Goal: Task Accomplishment & Management: Use online tool/utility

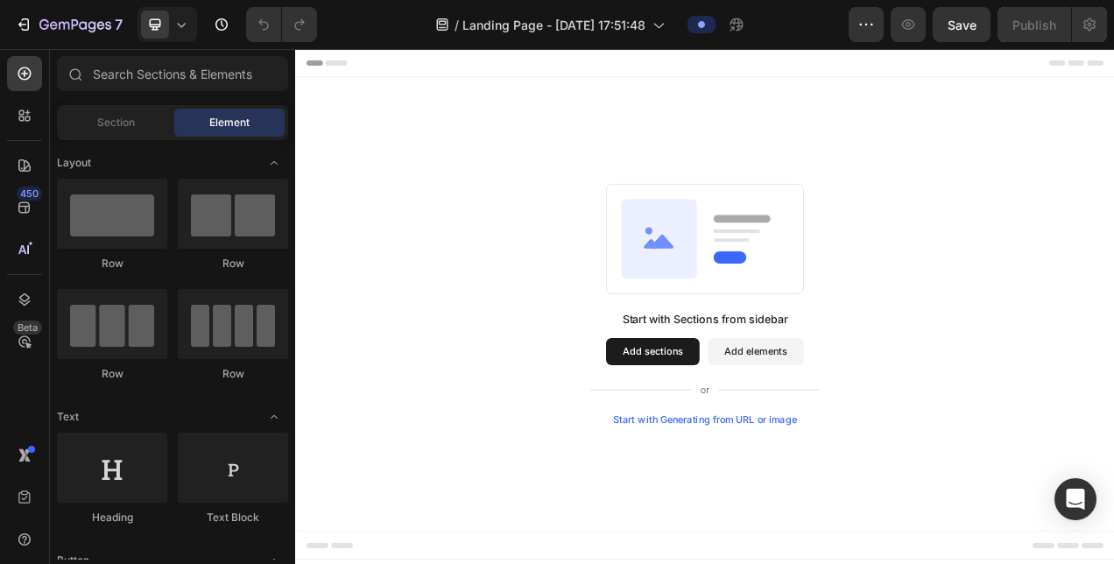
click at [780, 527] on div "Start with Generating from URL or image" at bounding box center [822, 525] width 236 height 14
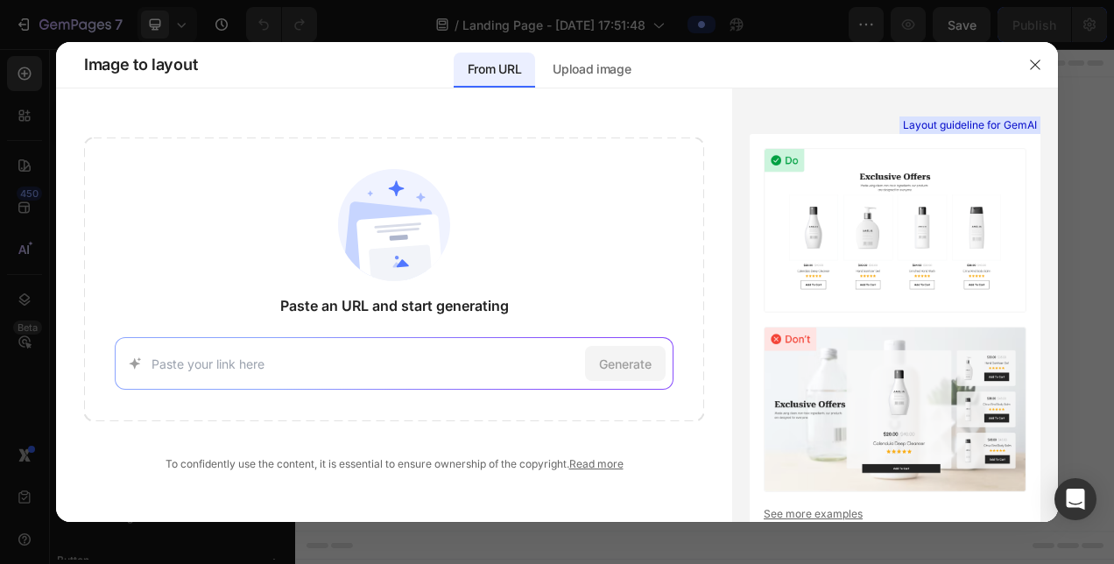
click at [249, 357] on input at bounding box center [365, 364] width 426 height 18
paste input "https://portiamusa.myshopify.com/"
type input "https://portiamusa.myshopify.com/"
click at [597, 368] on div "Generate" at bounding box center [625, 363] width 81 height 35
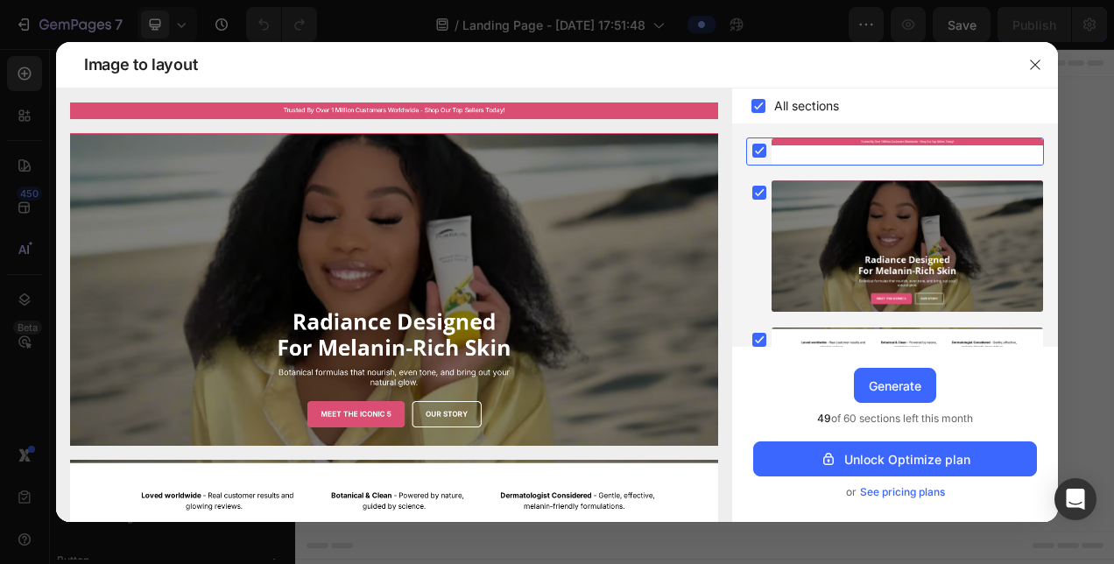
drag, startPoint x: 725, startPoint y: 189, endPoint x: 722, endPoint y: 216, distance: 26.4
click at [894, 378] on div "Generate" at bounding box center [895, 386] width 53 height 18
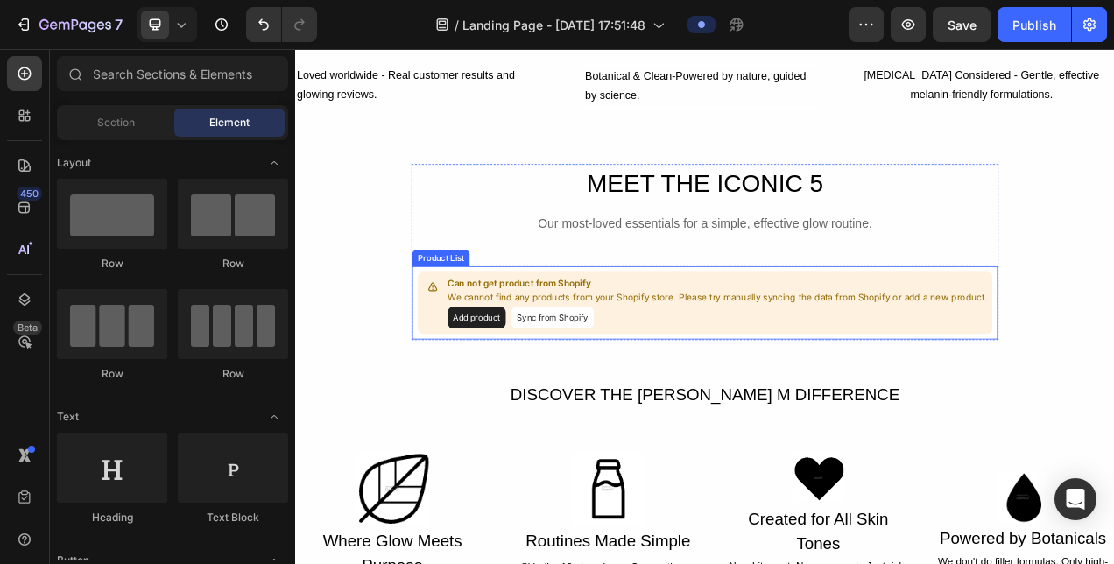
click at [615, 397] on button "Sync from Shopify" at bounding box center [625, 393] width 106 height 28
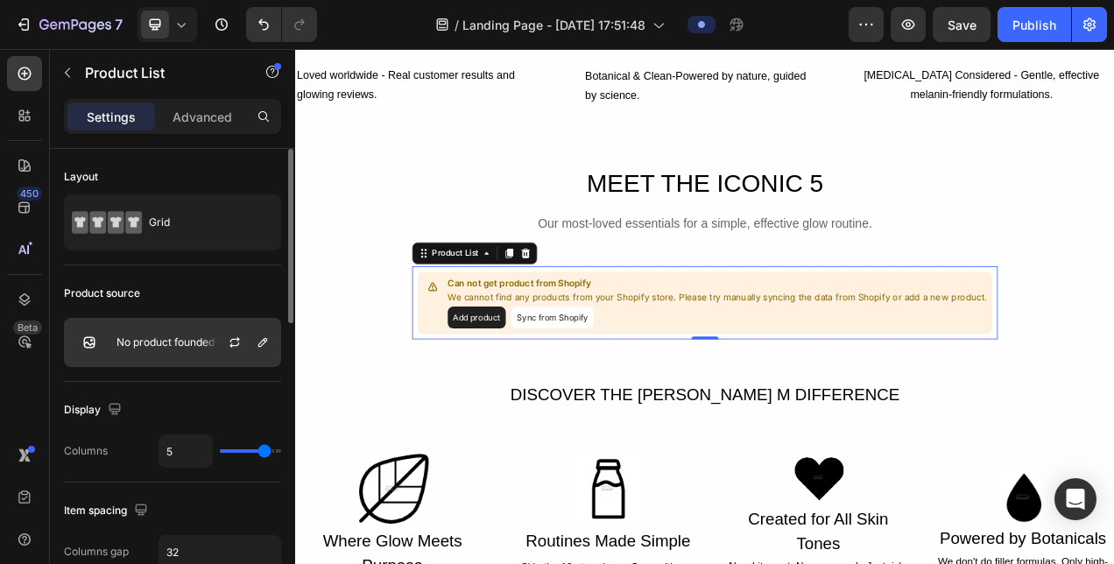
click at [187, 342] on p "No product founded" at bounding box center [166, 342] width 98 height 12
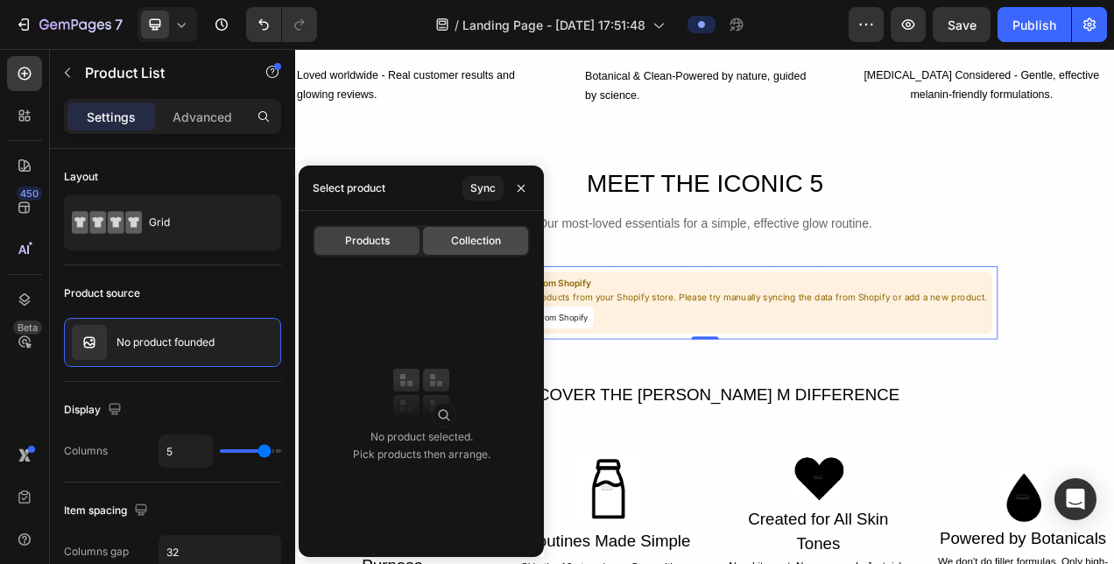
click at [476, 230] on div "Collection" at bounding box center [475, 241] width 105 height 28
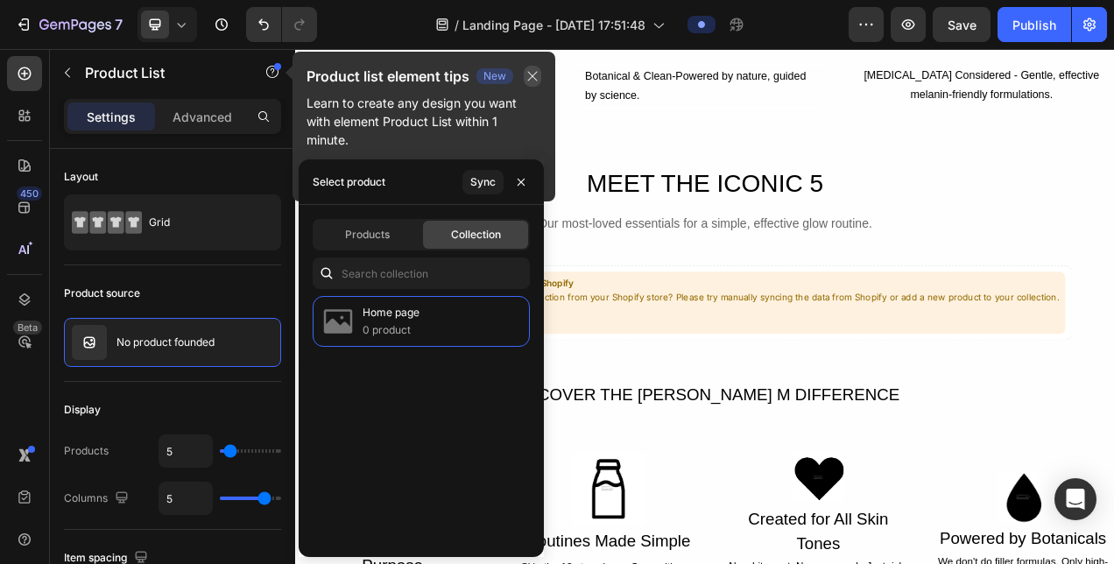
click at [531, 68] on button "button" at bounding box center [533, 76] width 18 height 21
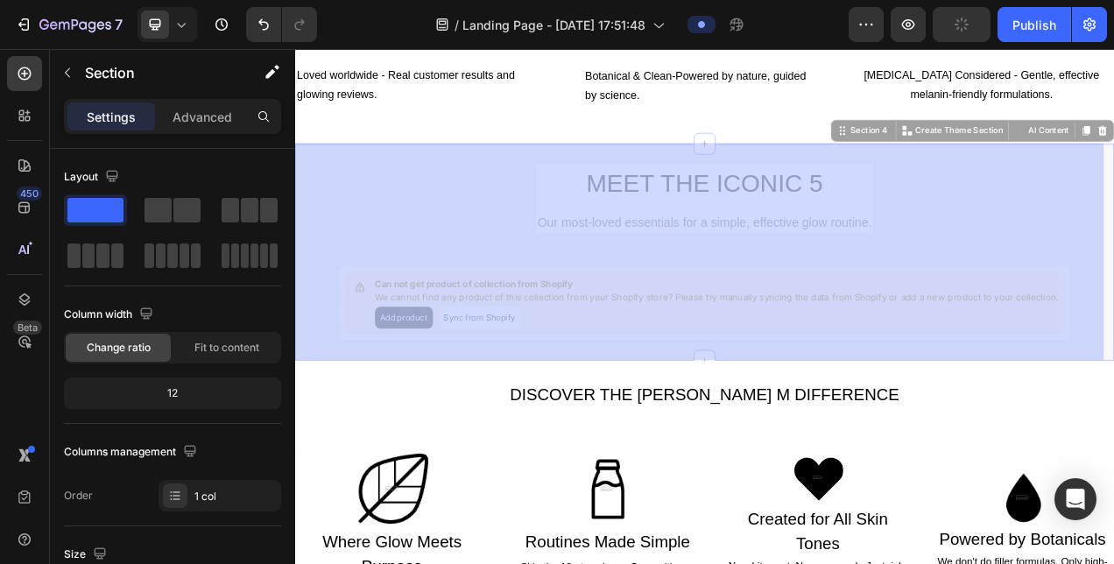
drag, startPoint x: 1329, startPoint y: 242, endPoint x: 1350, endPoint y: 312, distance: 73.2
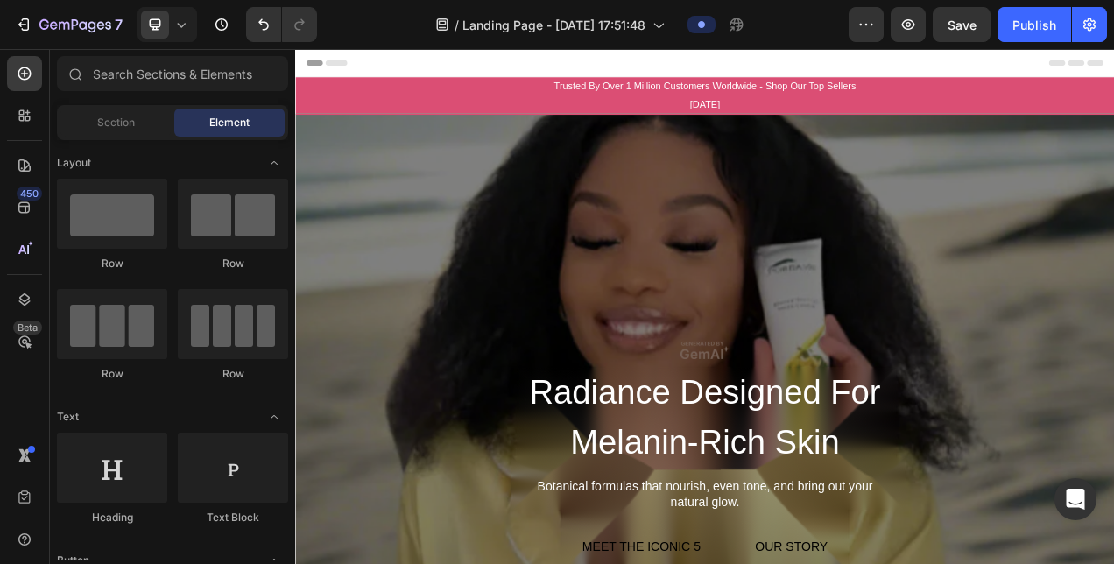
drag, startPoint x: 1340, startPoint y: 305, endPoint x: 1347, endPoint y: 75, distance: 229.7
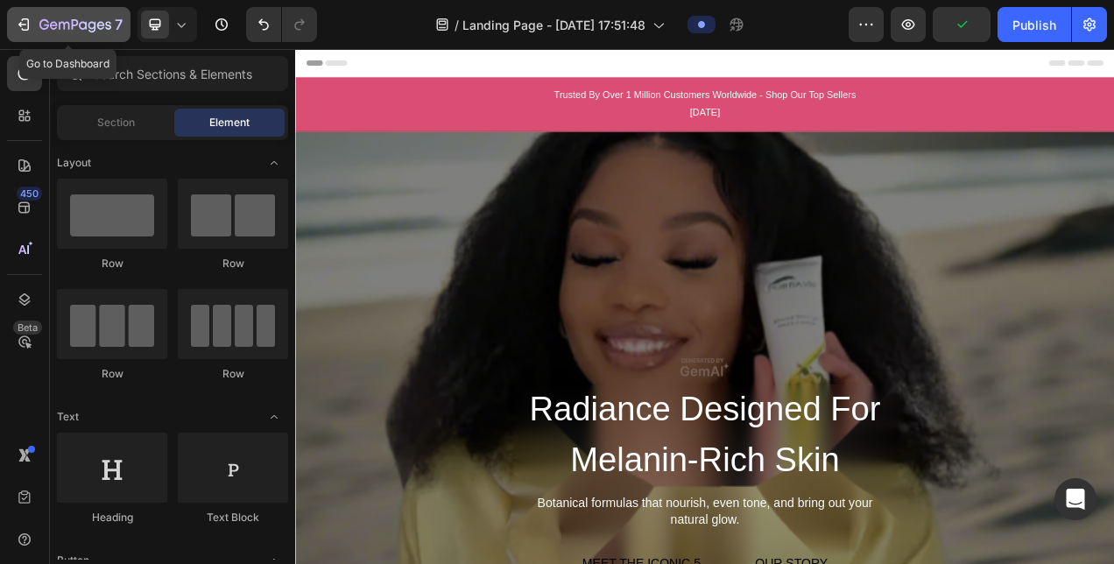
click at [28, 24] on icon "button" at bounding box center [26, 24] width 8 height 12
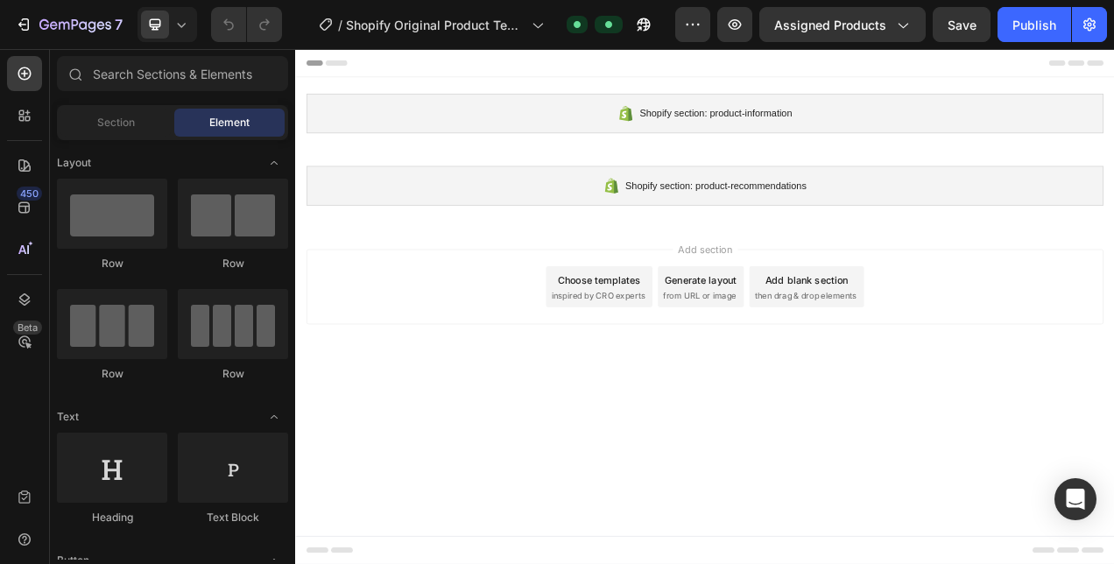
click at [800, 349] on div "Generate layout" at bounding box center [816, 345] width 92 height 18
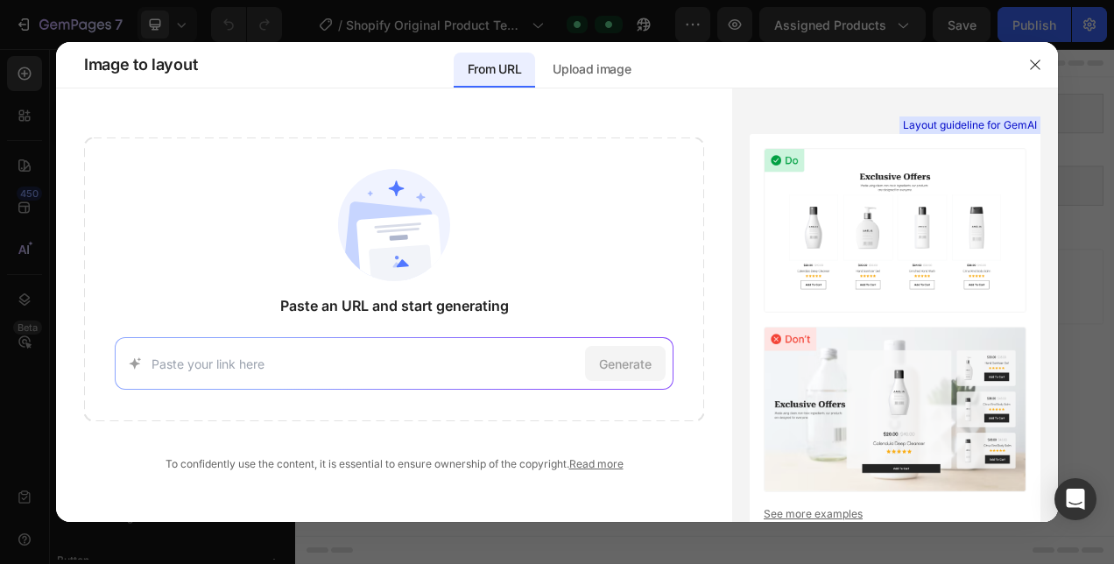
paste input "https://boombeauty.com/"
type input "https://boombeauty.com/"
click at [612, 355] on span "Generate" at bounding box center [625, 364] width 53 height 18
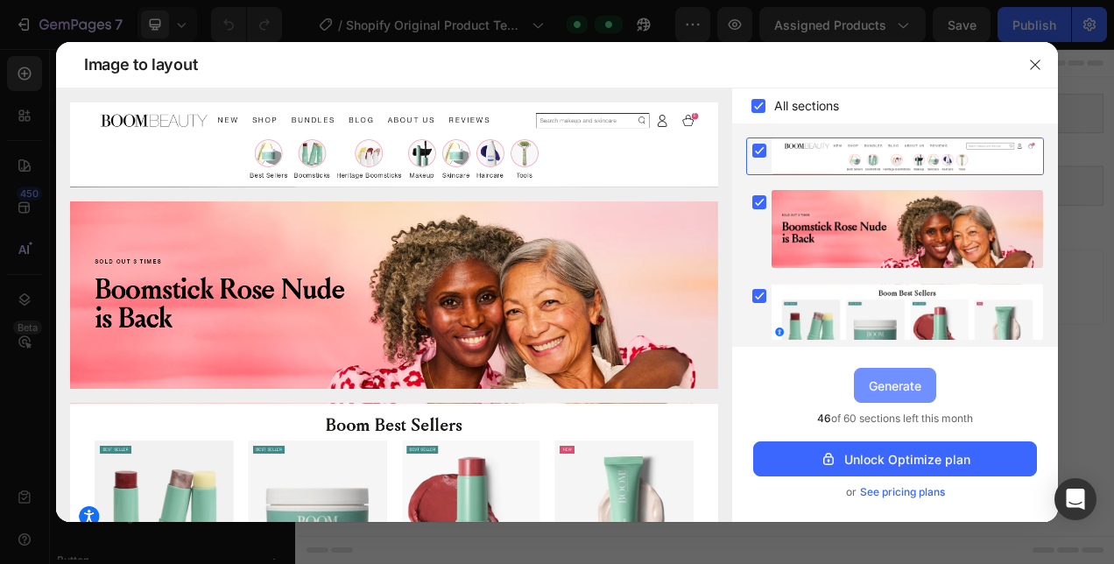
click at [900, 384] on div "Generate" at bounding box center [895, 386] width 53 height 18
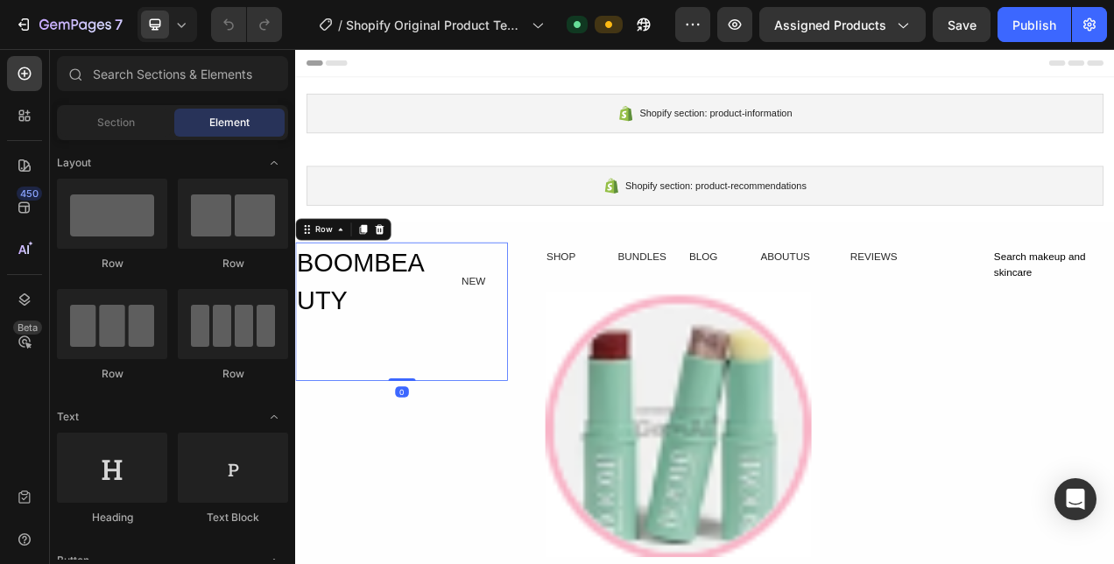
click at [481, 324] on div "BOOMBEAUTY Heading NEW Text Block Row 0" at bounding box center [431, 386] width 272 height 178
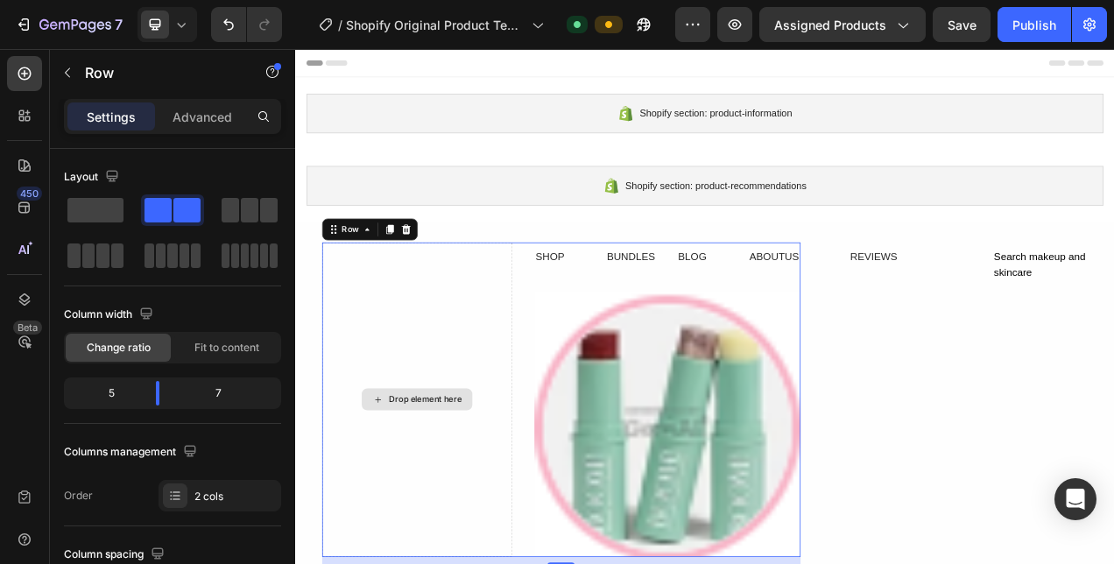
click at [481, 324] on div "Drop element here" at bounding box center [451, 499] width 244 height 404
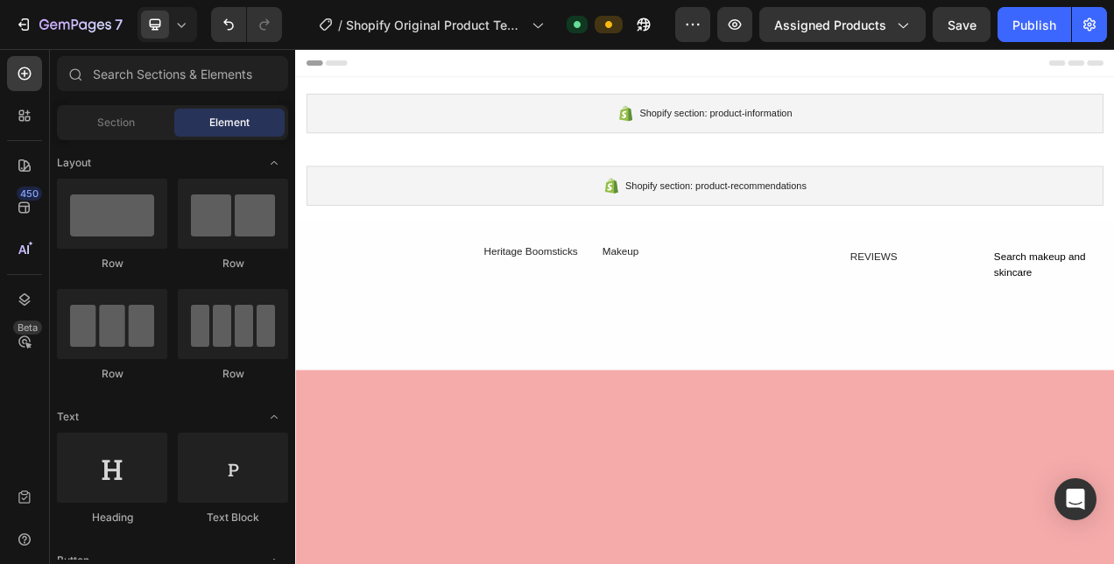
click at [452, 366] on div "Heritage Boomsticks Text Block Makeup Text Block Row Row" at bounding box center [636, 366] width 683 height 138
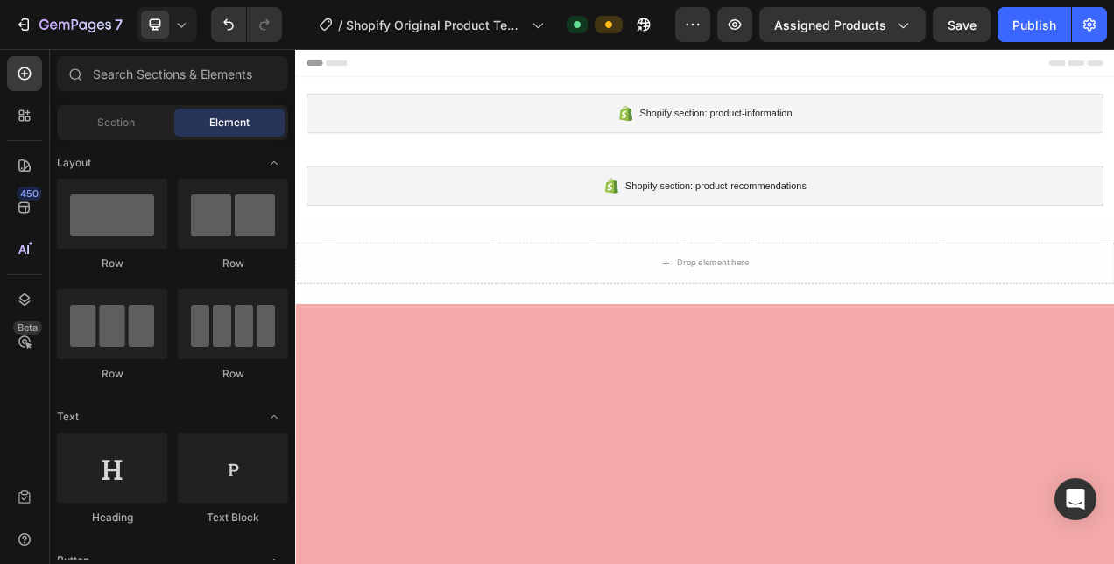
click at [507, 456] on div at bounding box center [820, 558] width 1051 height 365
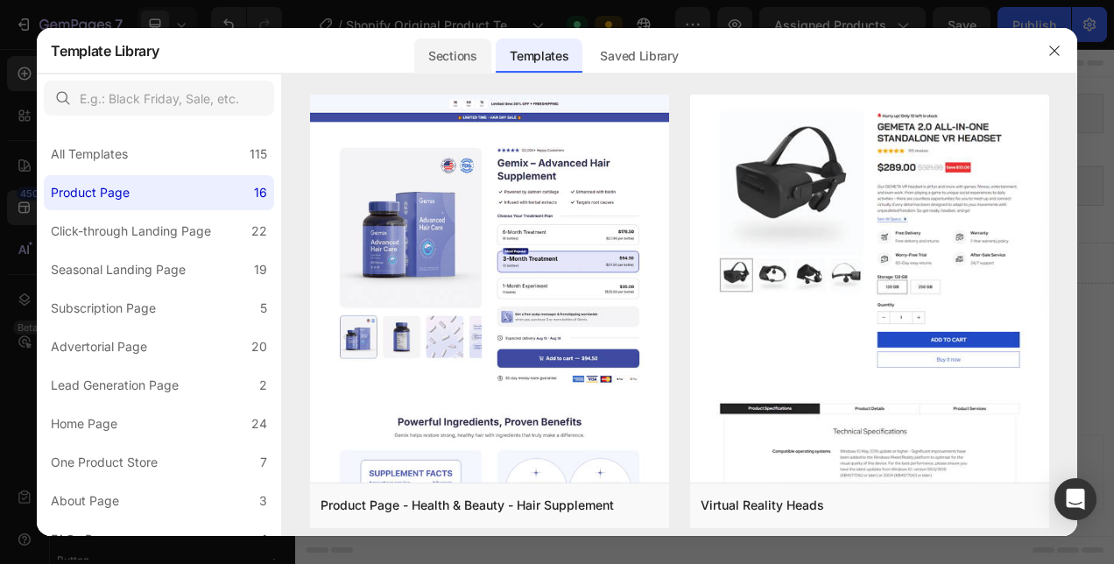
click at [454, 48] on div "Sections" at bounding box center [452, 56] width 76 height 35
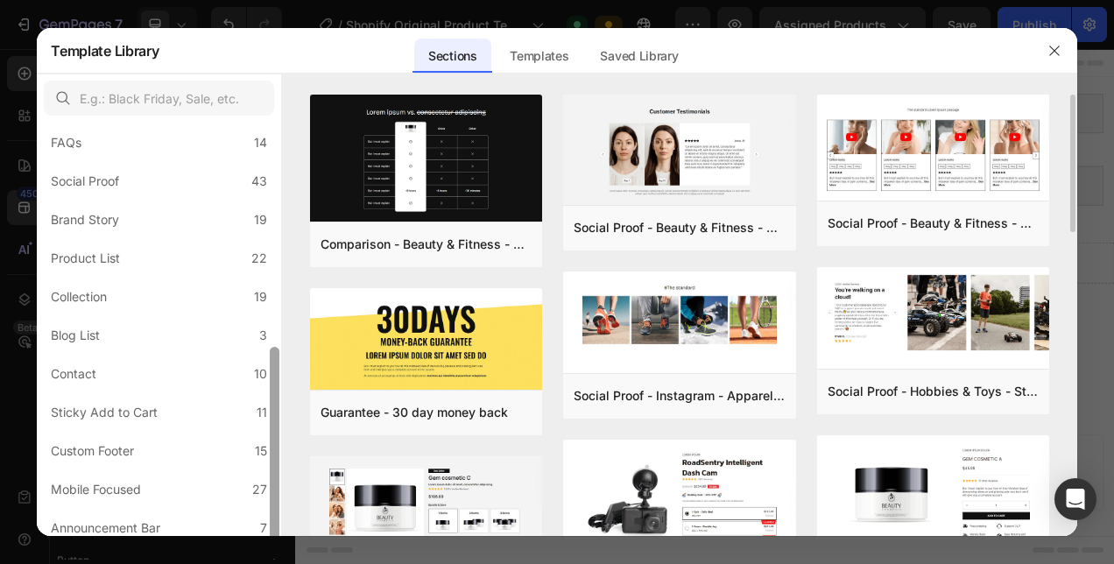
scroll to position [445, 0]
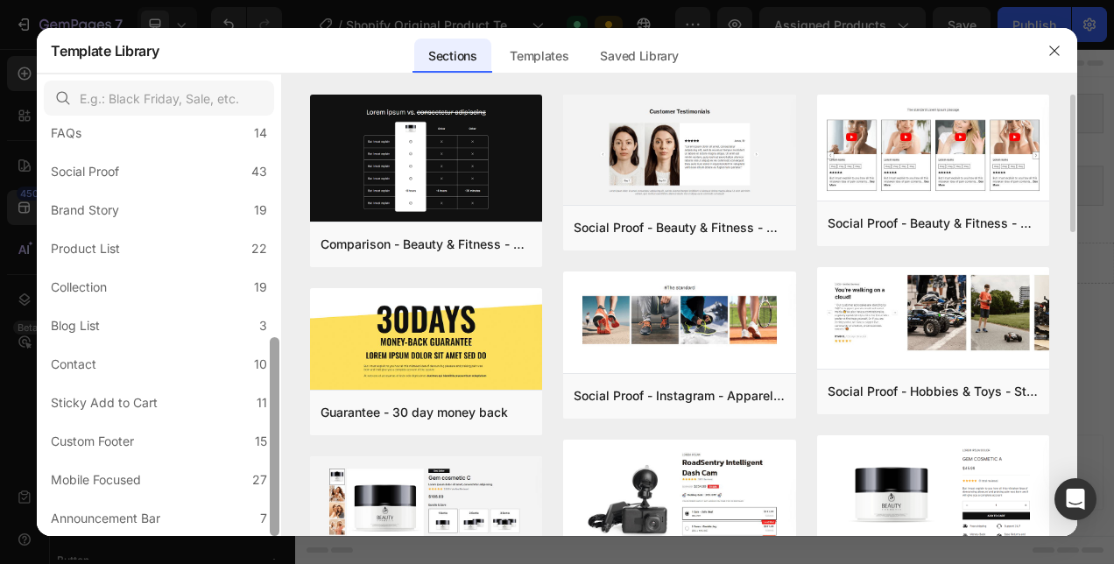
drag, startPoint x: 279, startPoint y: 235, endPoint x: 317, endPoint y: 489, distance: 257.0
click at [317, 489] on div "All Sections 446 Hero Section 76 Product Detail 34 Brands 11 Trusted Badges 7 G…" at bounding box center [557, 305] width 1040 height 463
click at [219, 517] on label "Announcement Bar 7" at bounding box center [159, 518] width 230 height 35
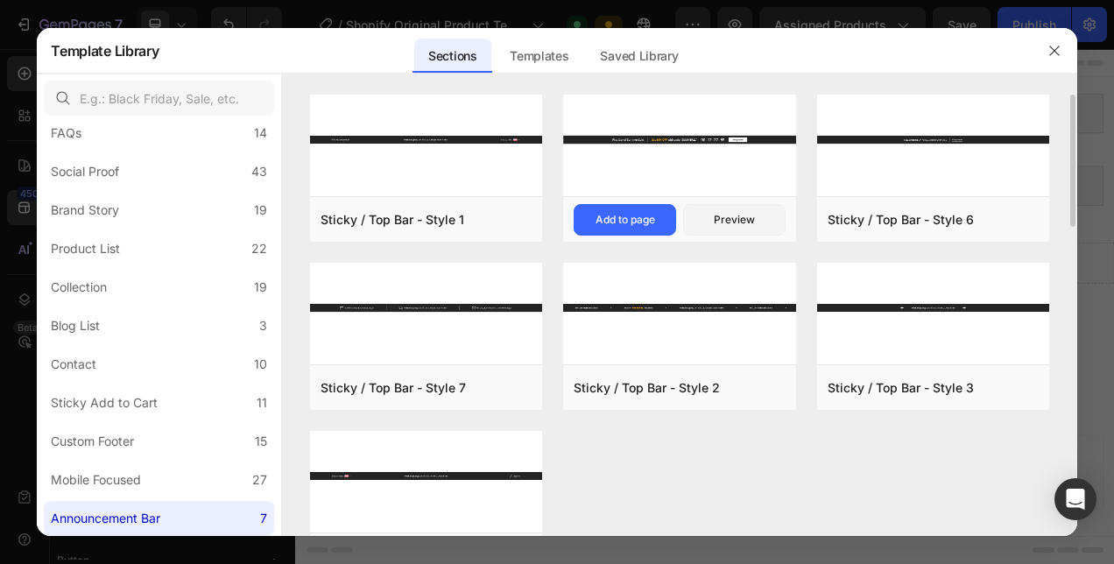
click at [714, 180] on img at bounding box center [679, 139] width 232 height 89
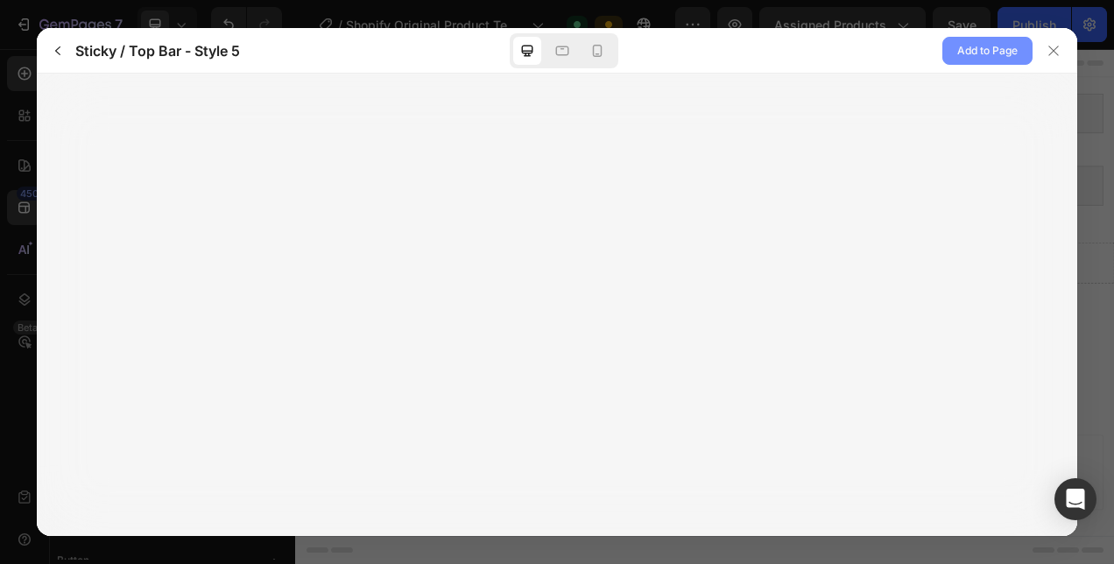
click at [958, 48] on span "Add to Page" at bounding box center [988, 50] width 60 height 21
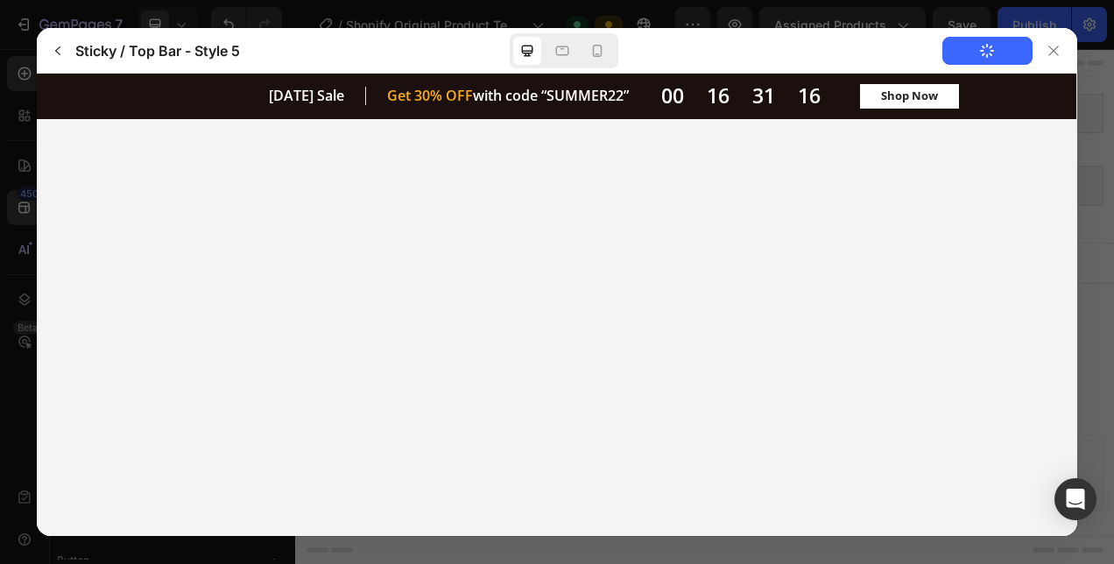
scroll to position [0, 0]
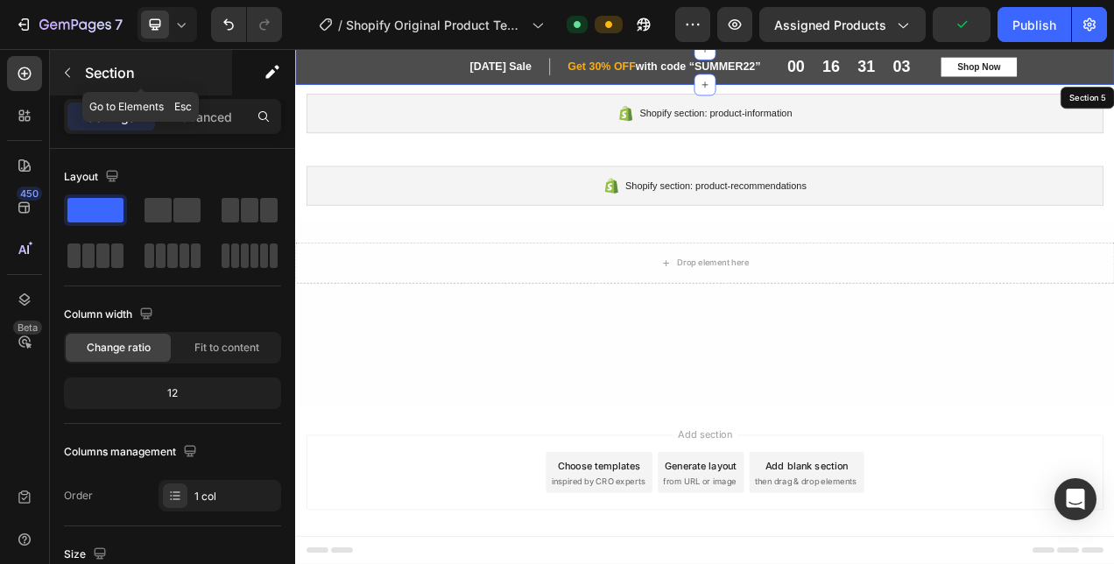
click at [64, 68] on icon "button" at bounding box center [67, 73] width 14 height 14
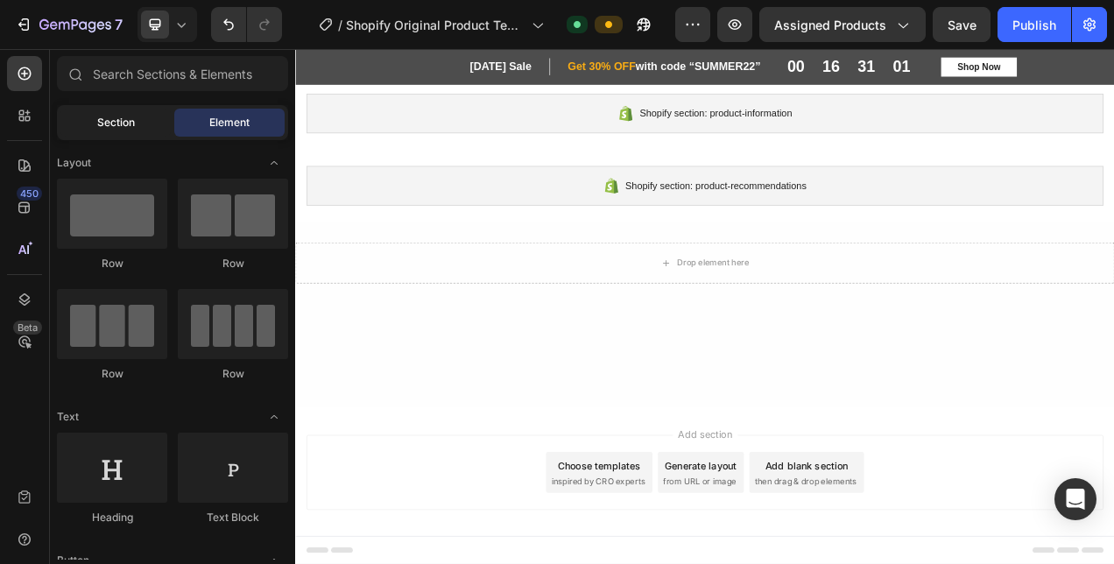
click at [131, 117] on span "Section" at bounding box center [116, 123] width 38 height 16
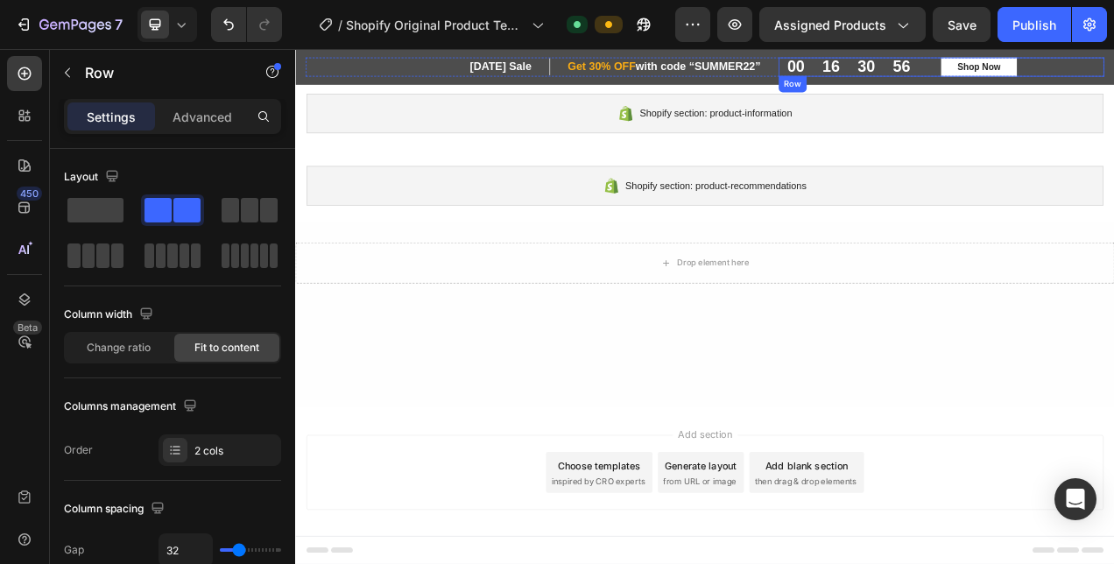
click at [1114, 74] on div "00 16 30 56 CountDown Timer Shop Now Button Row" at bounding box center [1125, 72] width 419 height 25
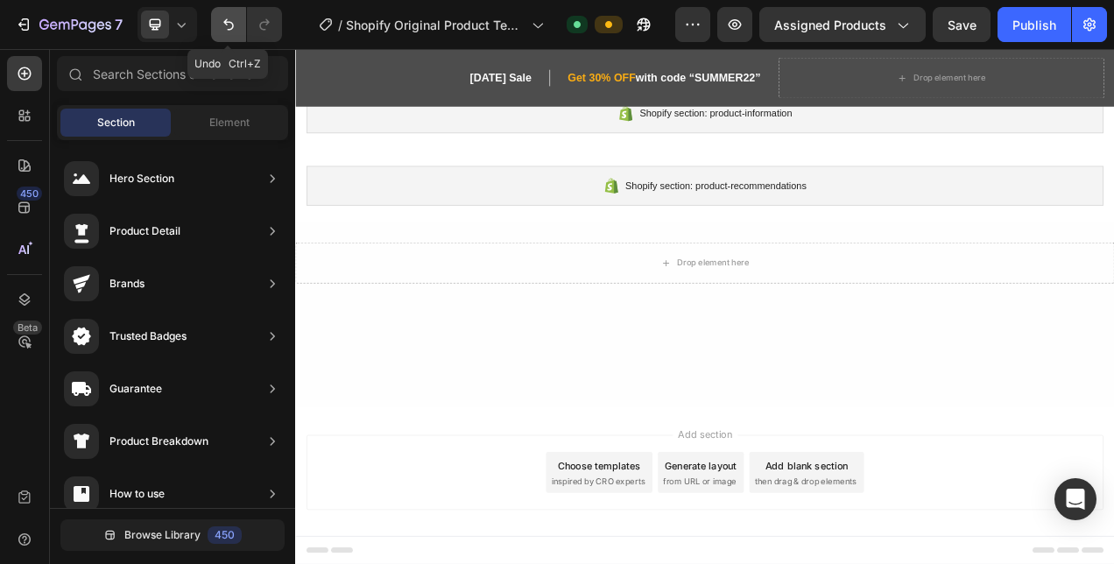
click at [233, 37] on button "Undo/Redo" at bounding box center [228, 24] width 35 height 35
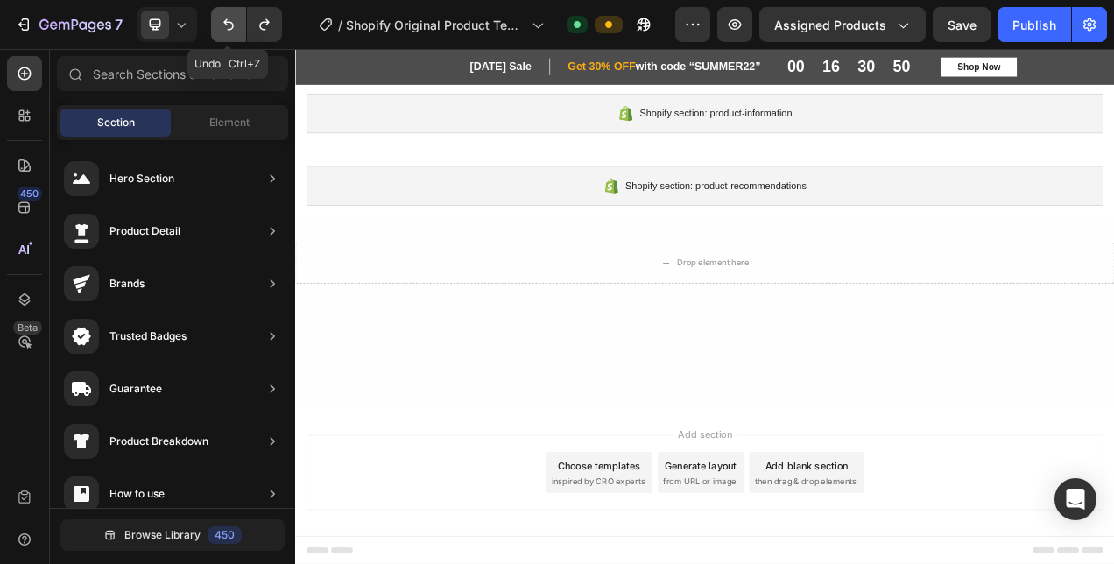
click at [233, 37] on button "Undo/Redo" at bounding box center [228, 24] width 35 height 35
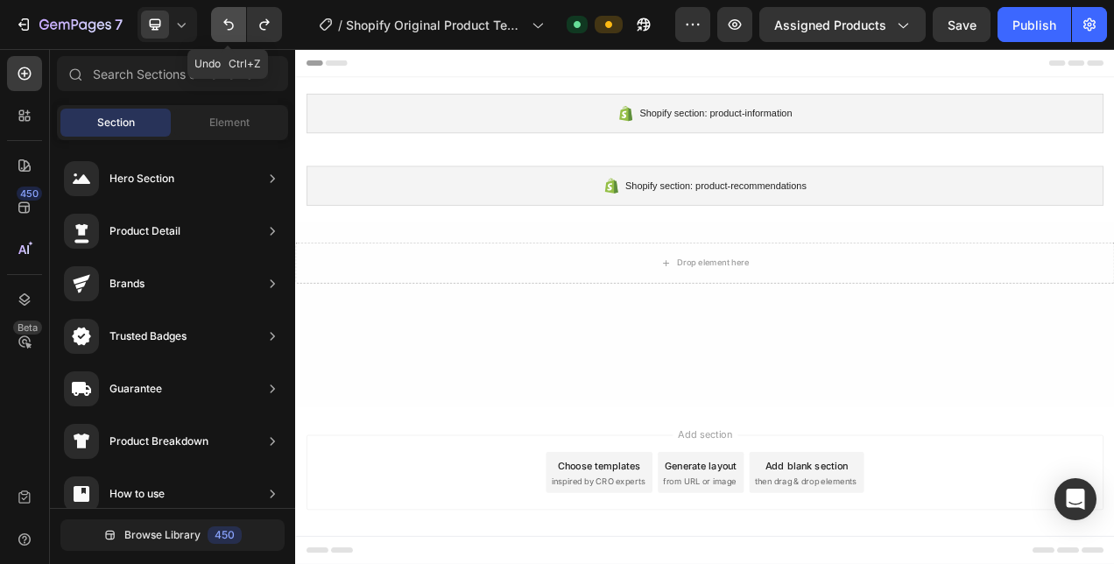
click at [233, 37] on button "Undo/Redo" at bounding box center [228, 24] width 35 height 35
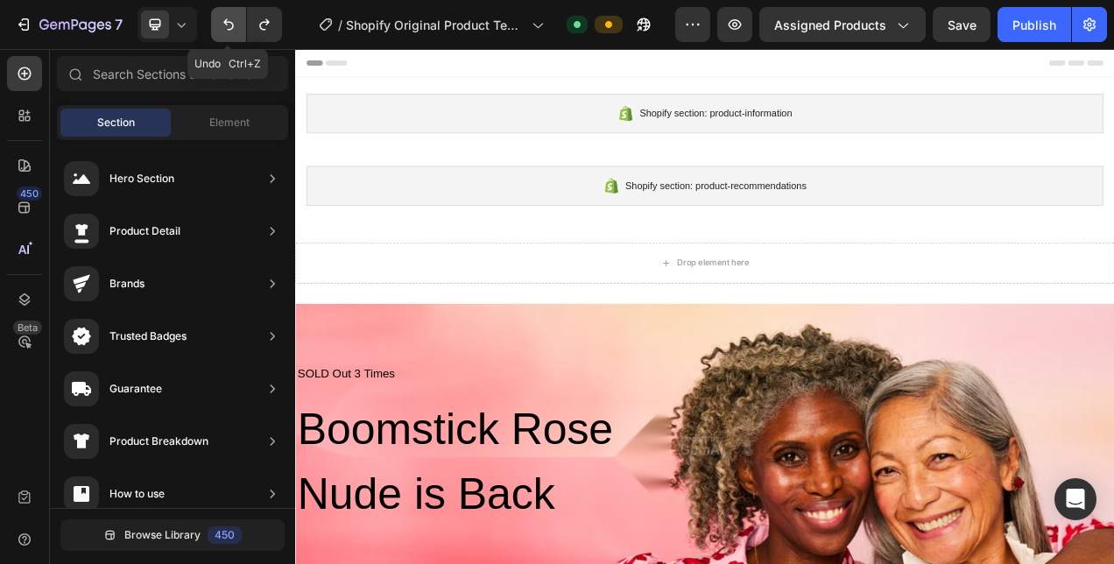
click at [233, 37] on button "Undo/Redo" at bounding box center [228, 24] width 35 height 35
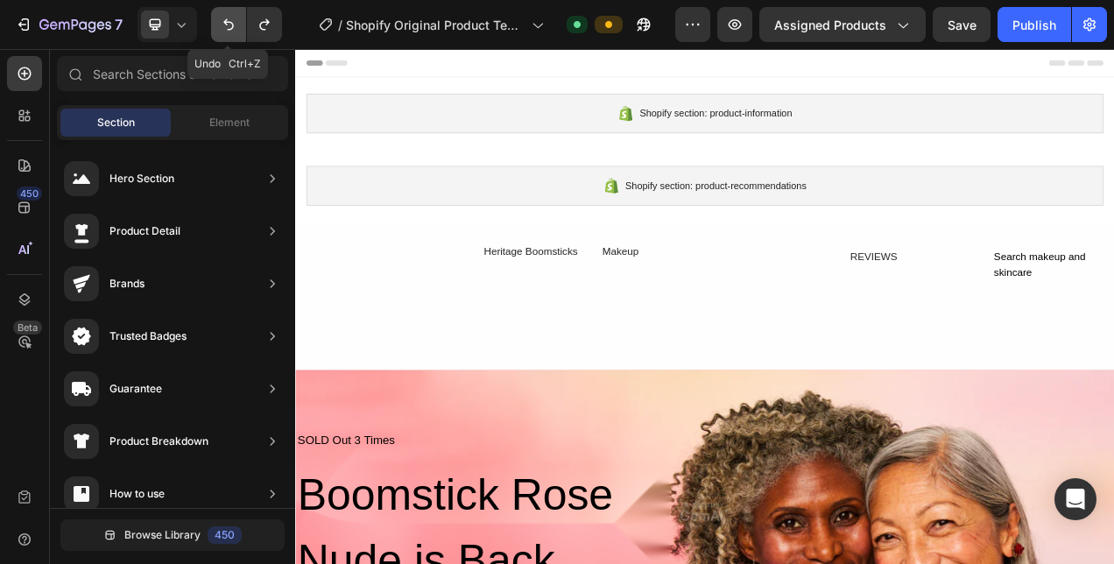
click at [233, 37] on button "Undo/Redo" at bounding box center [228, 24] width 35 height 35
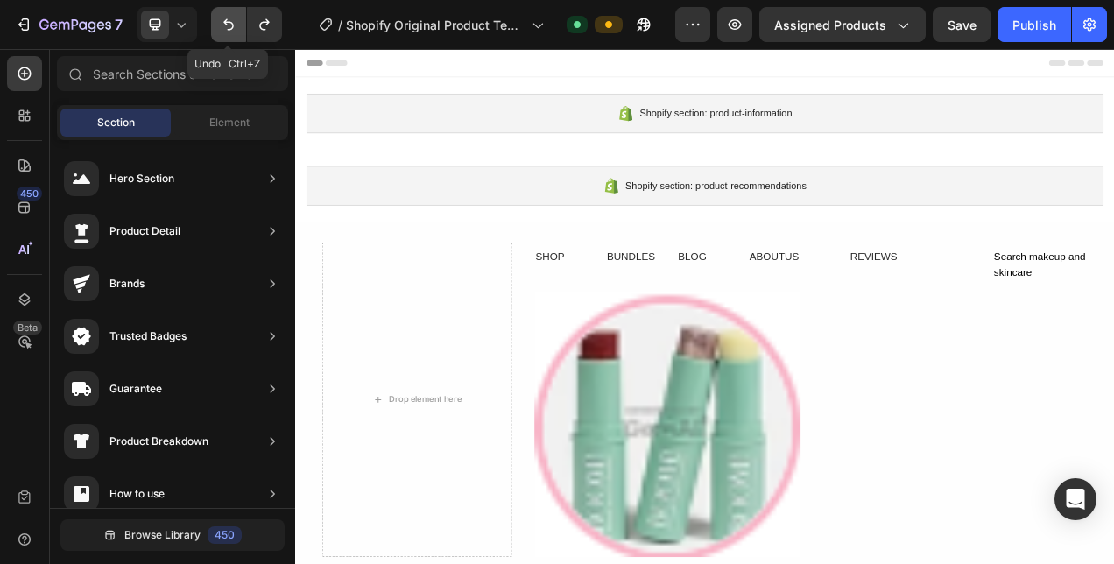
click at [233, 37] on button "Undo/Redo" at bounding box center [228, 24] width 35 height 35
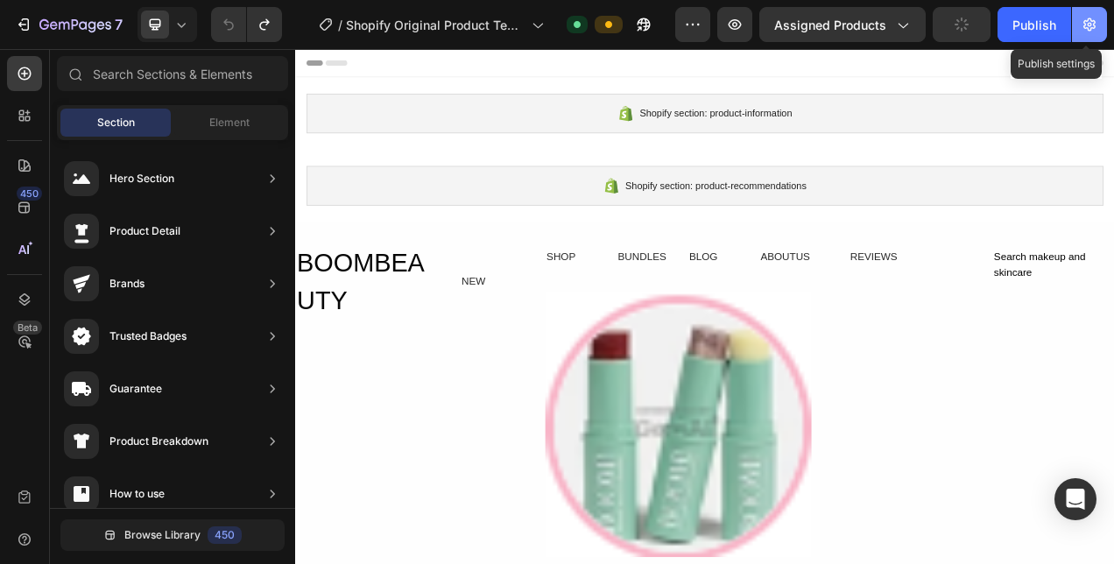
click at [1093, 25] on icon "button" at bounding box center [1090, 25] width 18 height 18
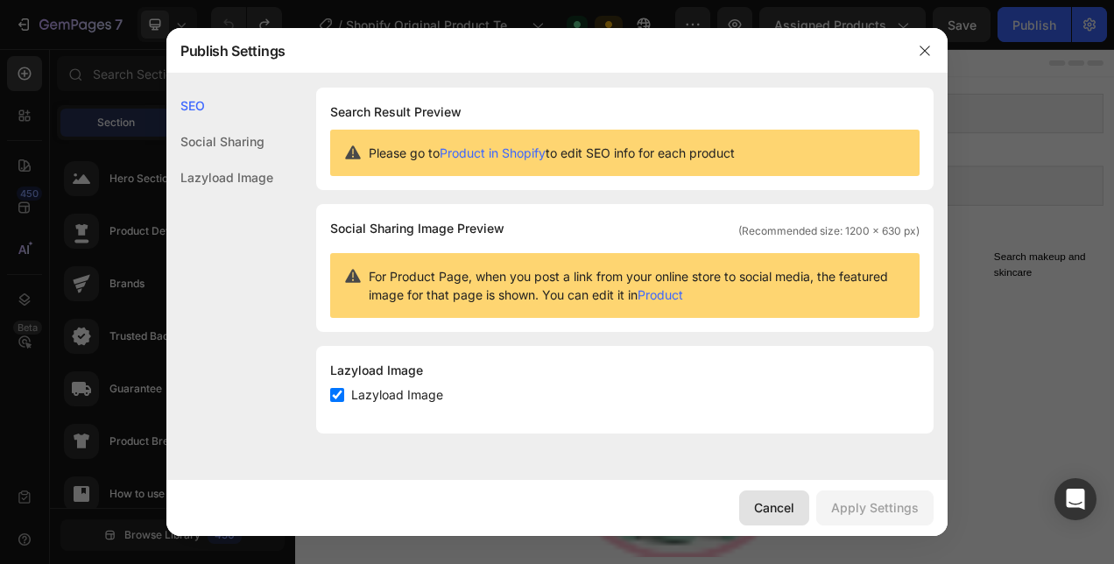
click at [774, 516] on div "Cancel" at bounding box center [774, 508] width 40 height 18
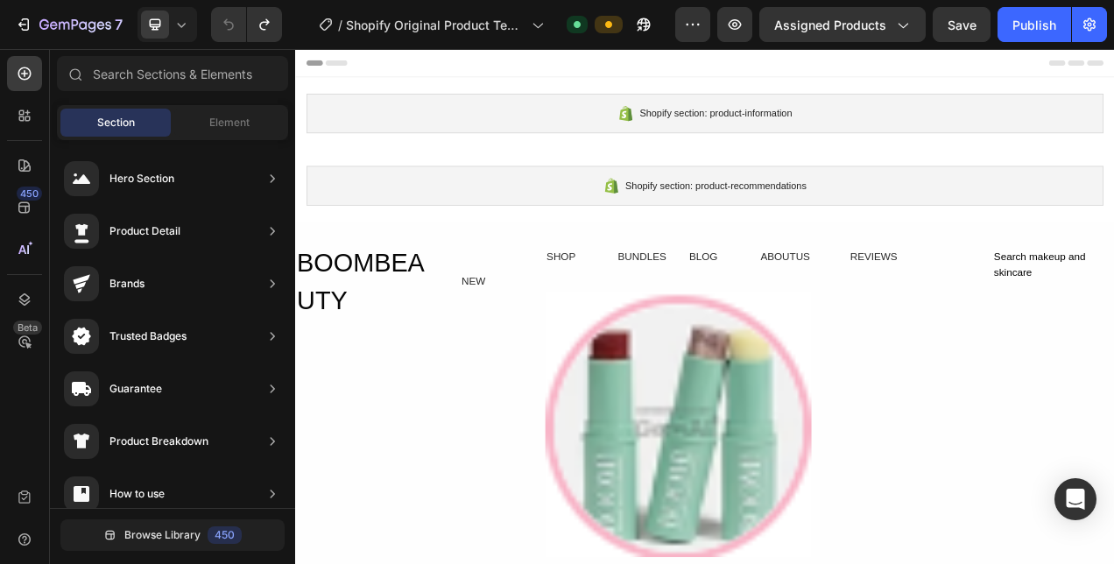
click at [739, 81] on div at bounding box center [820, 66] width 1023 height 35
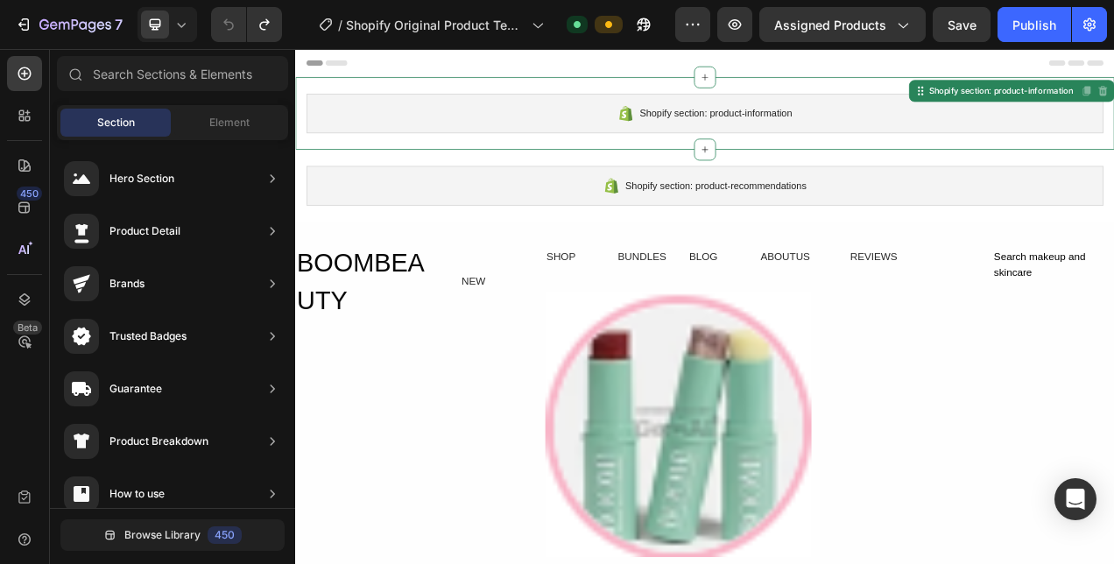
click at [618, 130] on div "Shopify section: product-information" at bounding box center [820, 131] width 1023 height 51
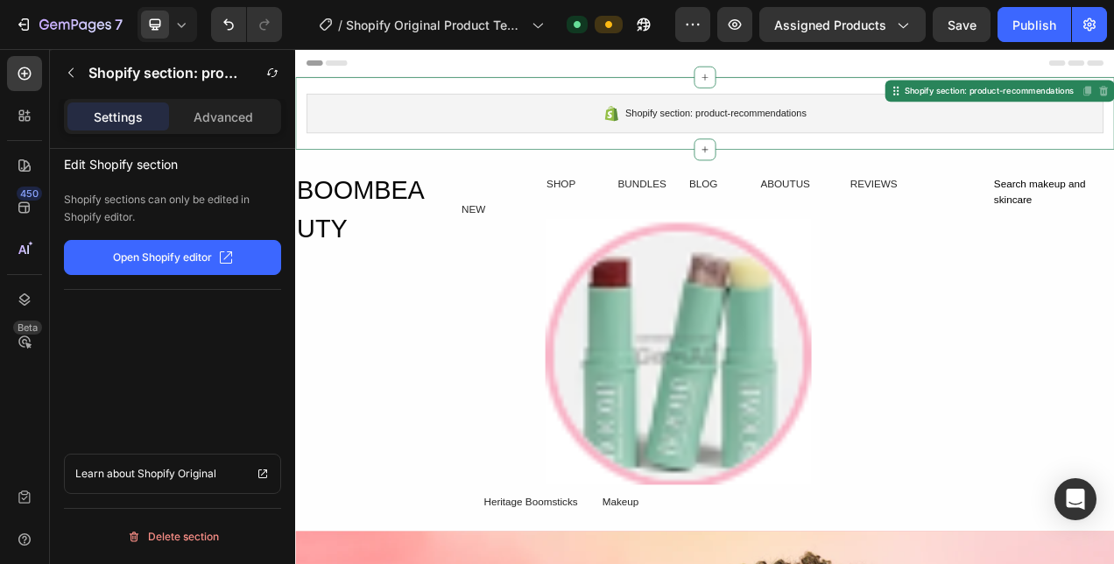
click at [629, 118] on div "Shopify section: product-recommendations" at bounding box center [820, 131] width 1023 height 51
click at [562, 95] on div "Shopify section: product-recommendations Shopify section: product-recommendatio…" at bounding box center [820, 131] width 1051 height 93
click at [559, 124] on div "Shopify section: product-recommendations" at bounding box center [820, 131] width 1023 height 51
click at [492, 158] on div "Shopify section: product-recommendations Shopify section: product-recommendatio…" at bounding box center [820, 131] width 1051 height 93
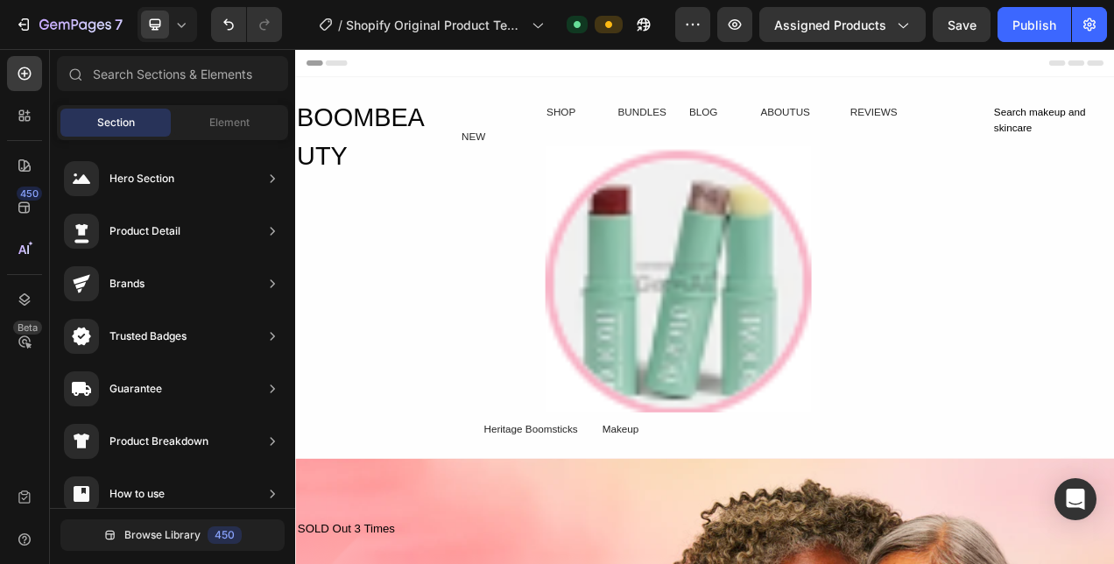
click at [492, 158] on div "BOOMBEAUTY Heading NEW Text Block Row" at bounding box center [431, 200] width 272 height 178
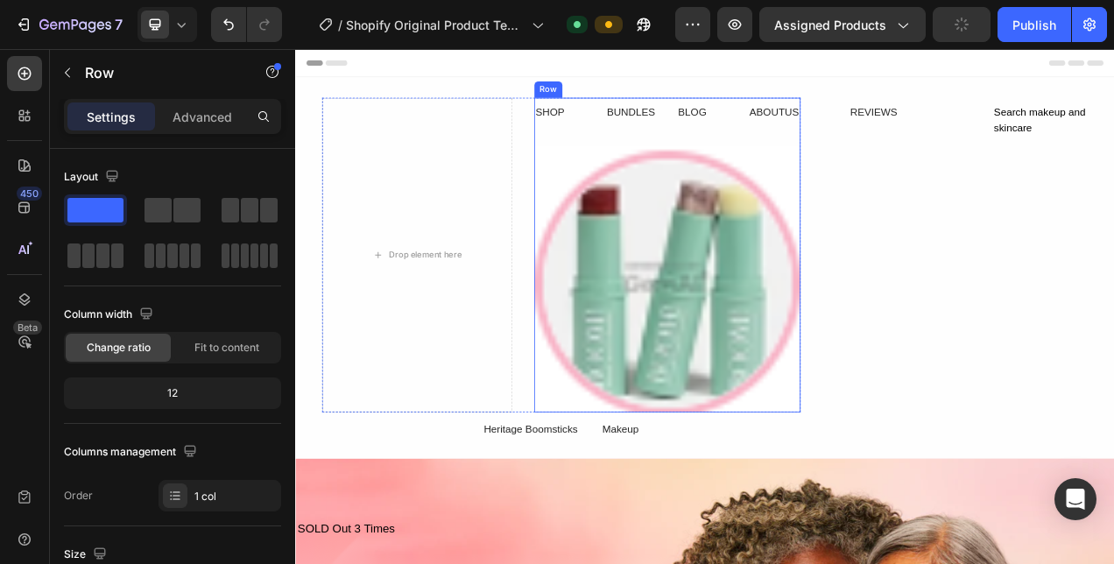
click at [672, 151] on div "SHOP Text Block BUNDLES Text Block BLOG Text Block ABOUTUS Text Block Row Image" at bounding box center [773, 316] width 342 height 397
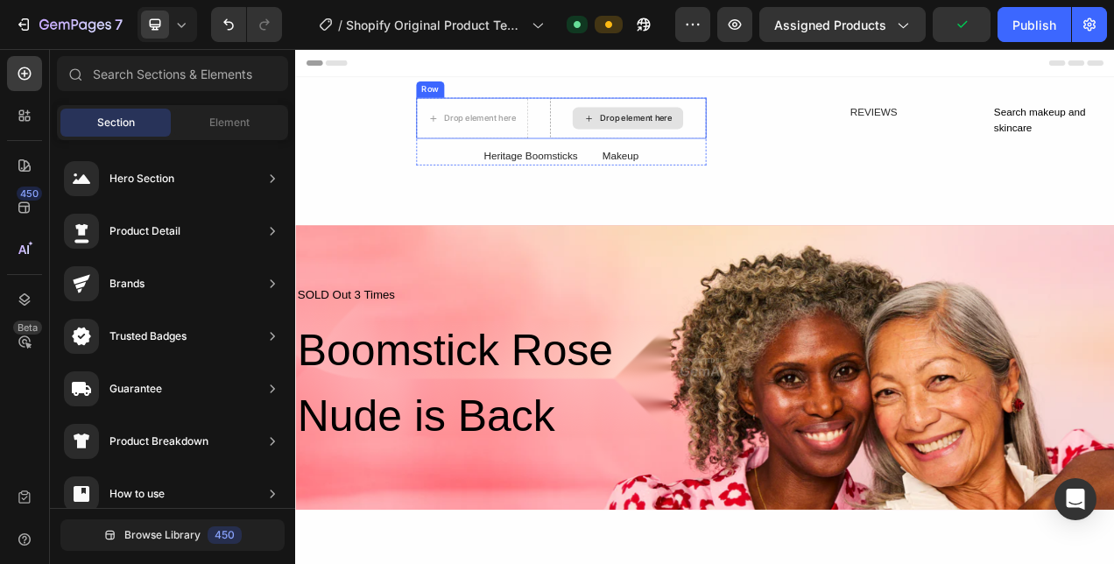
click at [693, 148] on div "Drop element here" at bounding box center [722, 138] width 142 height 28
click at [545, 145] on div "Drop element here" at bounding box center [522, 138] width 142 height 28
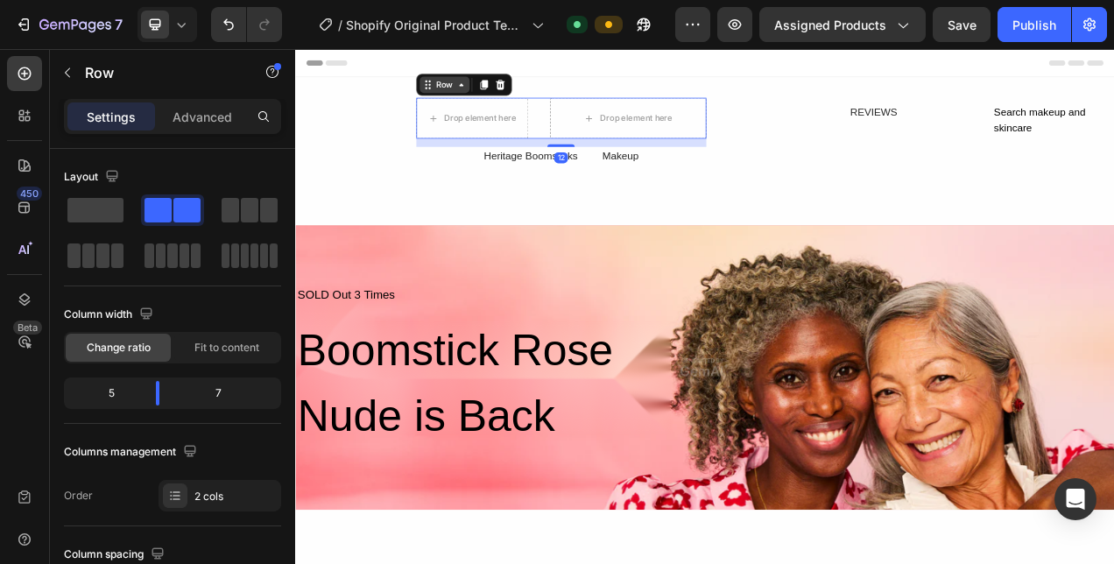
click at [463, 104] on div "Row" at bounding box center [487, 94] width 64 height 21
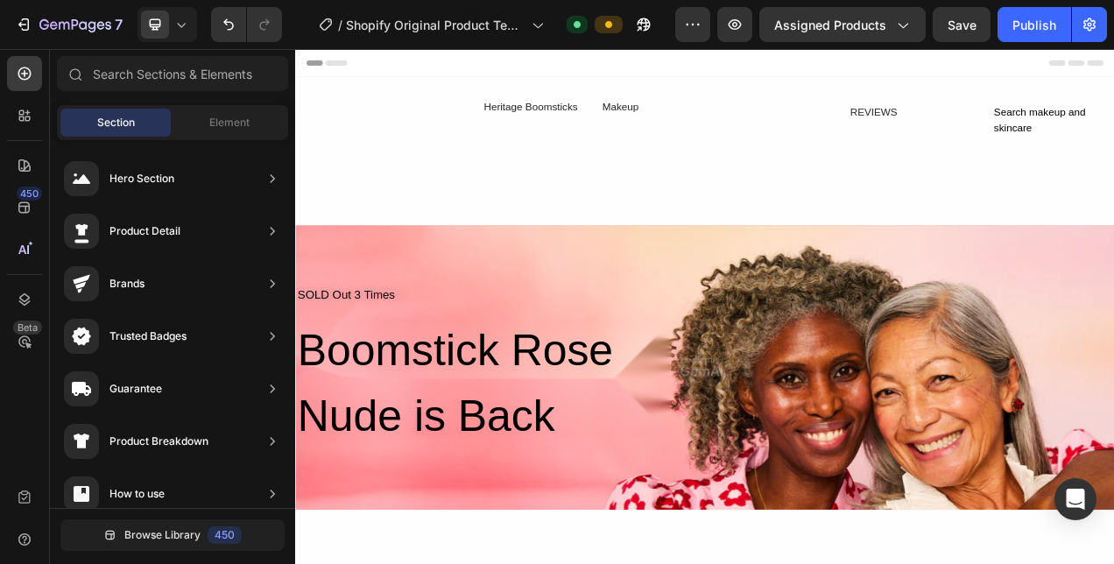
click at [346, 70] on div at bounding box center [820, 66] width 1023 height 35
click at [580, 127] on div "Heritage Boomsticks" at bounding box center [597, 123] width 124 height 24
click at [591, 142] on div "Drop element here" at bounding box center [608, 138] width 93 height 14
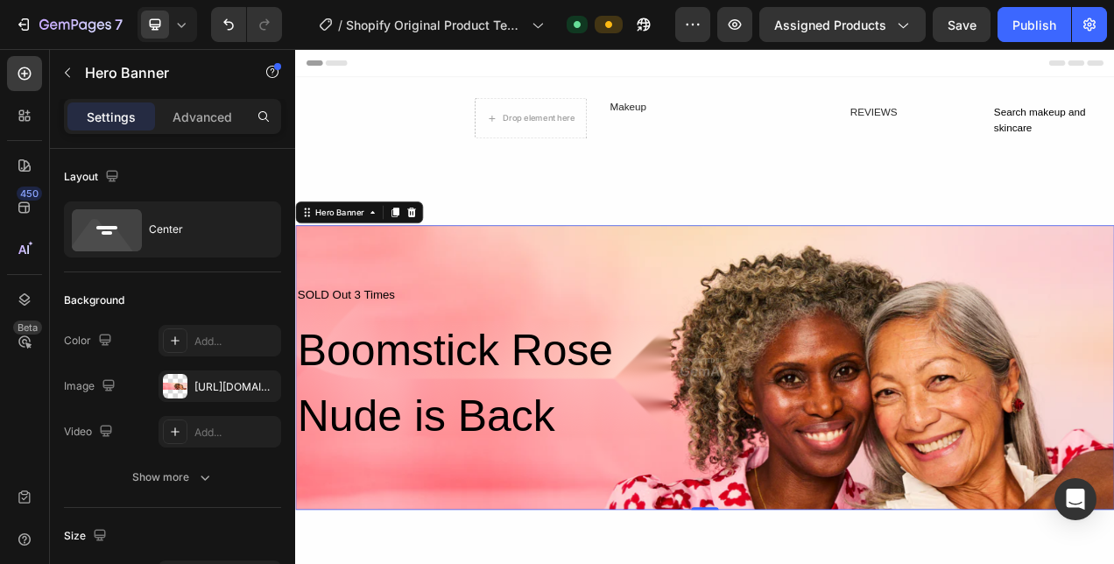
drag, startPoint x: 641, startPoint y: 317, endPoint x: 654, endPoint y: 336, distance: 22.1
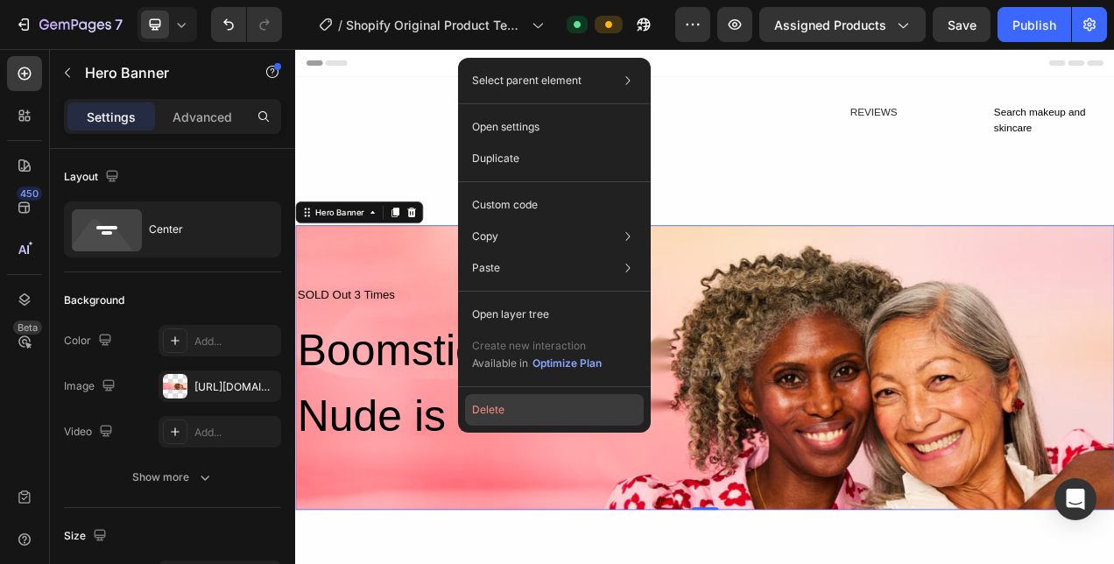
click at [540, 400] on button "Delete" at bounding box center [554, 410] width 179 height 32
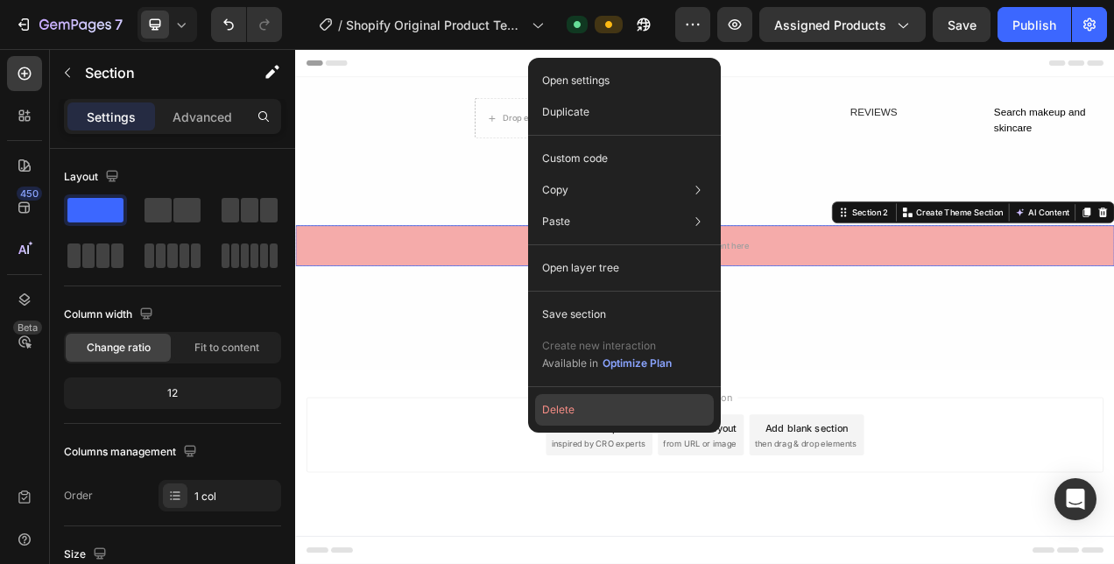
click at [605, 396] on button "Delete" at bounding box center [624, 410] width 179 height 32
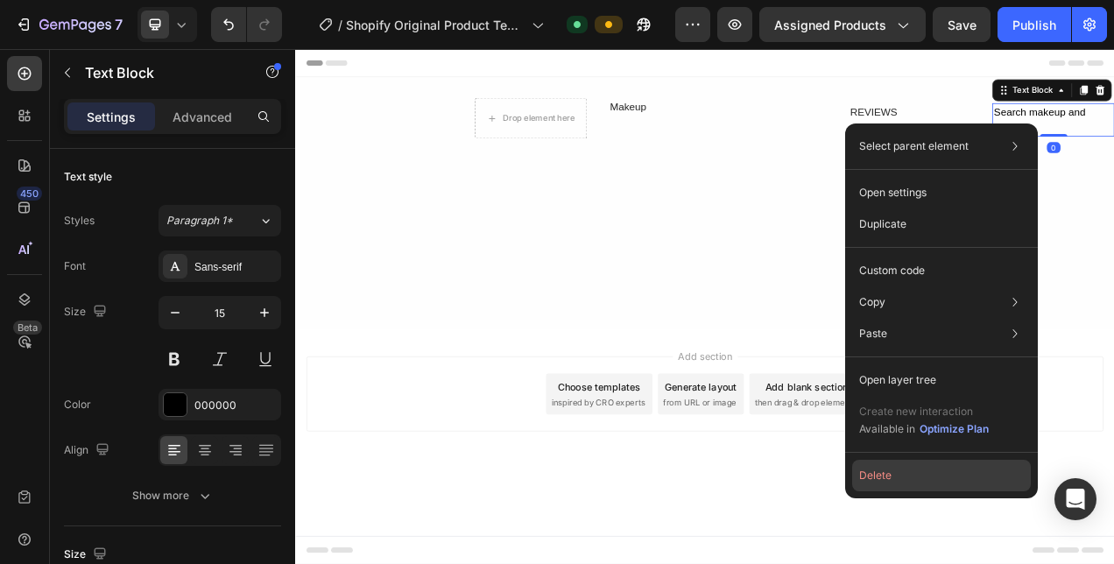
click at [880, 484] on button "Delete" at bounding box center [941, 476] width 179 height 32
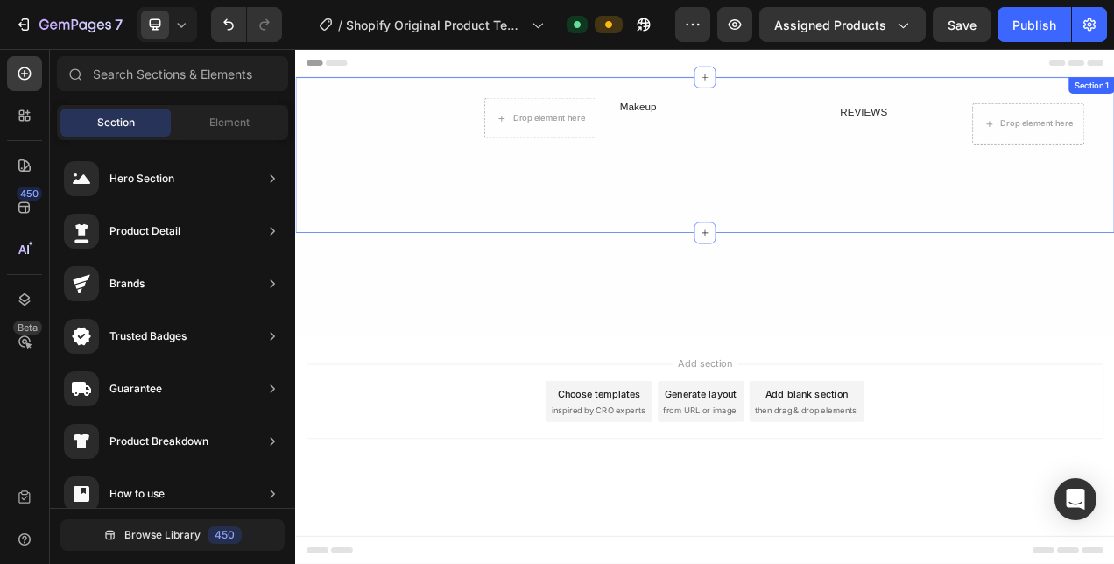
click at [864, 278] on div "Drop element here Makeup Text Block Row Row REVIEWS Text Block Drop element her…" at bounding box center [820, 185] width 1051 height 200
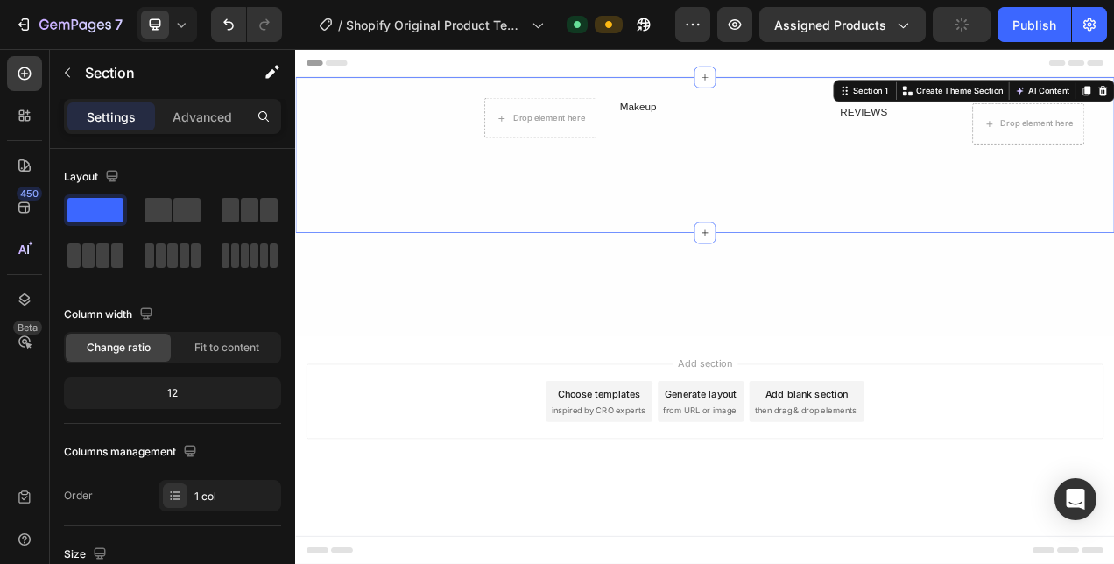
click at [864, 278] on div "Drop element here Makeup Text Block Row Row REVIEWS Text Block Drop element her…" at bounding box center [820, 185] width 1051 height 200
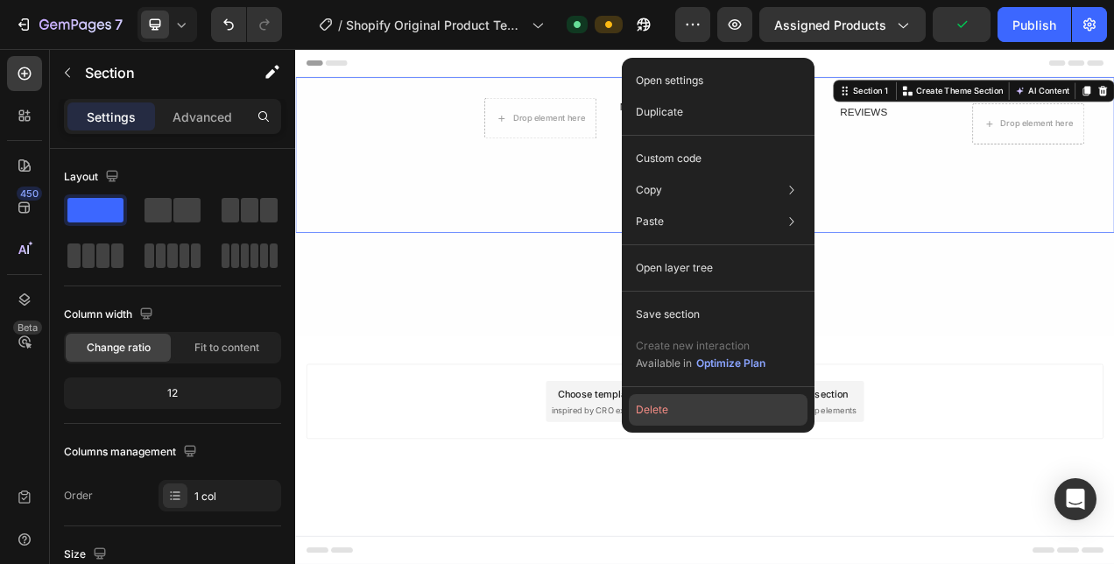
click at [675, 409] on button "Delete" at bounding box center [718, 410] width 179 height 32
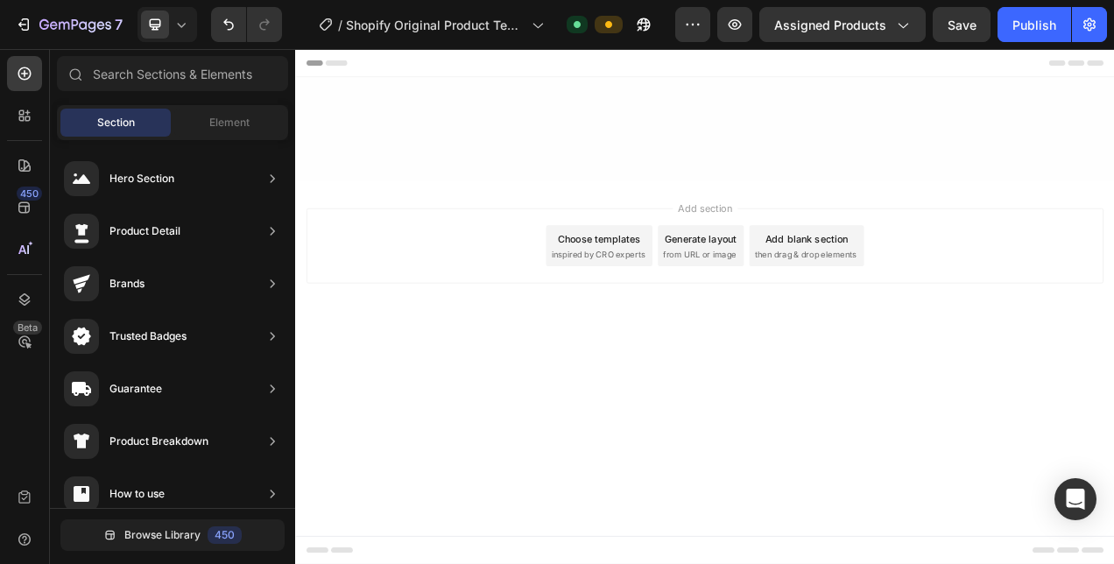
click at [746, 283] on div "Choose templates inspired by CRO experts" at bounding box center [685, 301] width 137 height 53
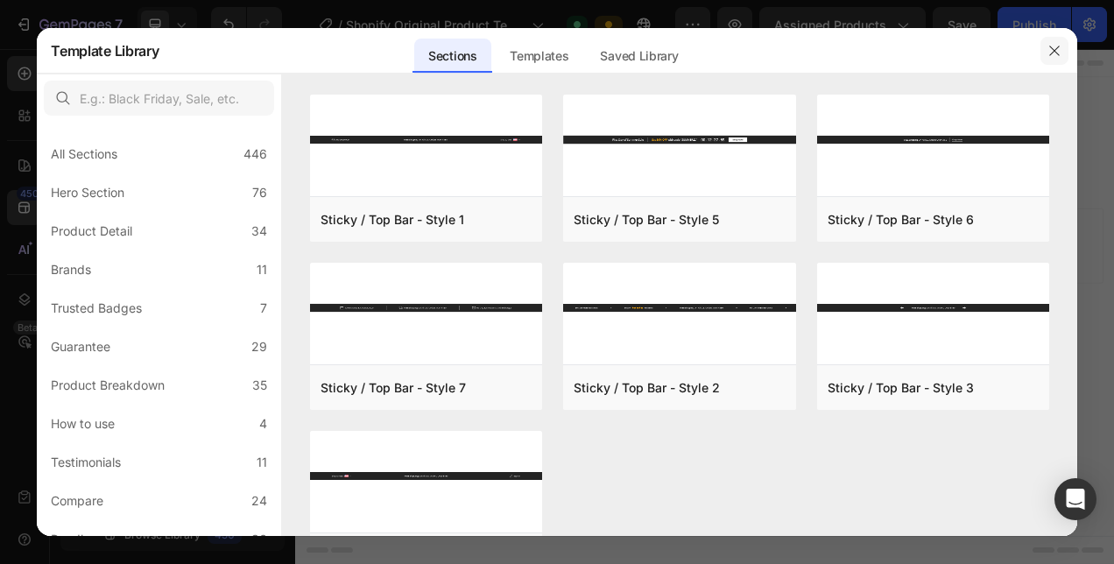
click at [1058, 54] on icon "button" at bounding box center [1055, 51] width 10 height 10
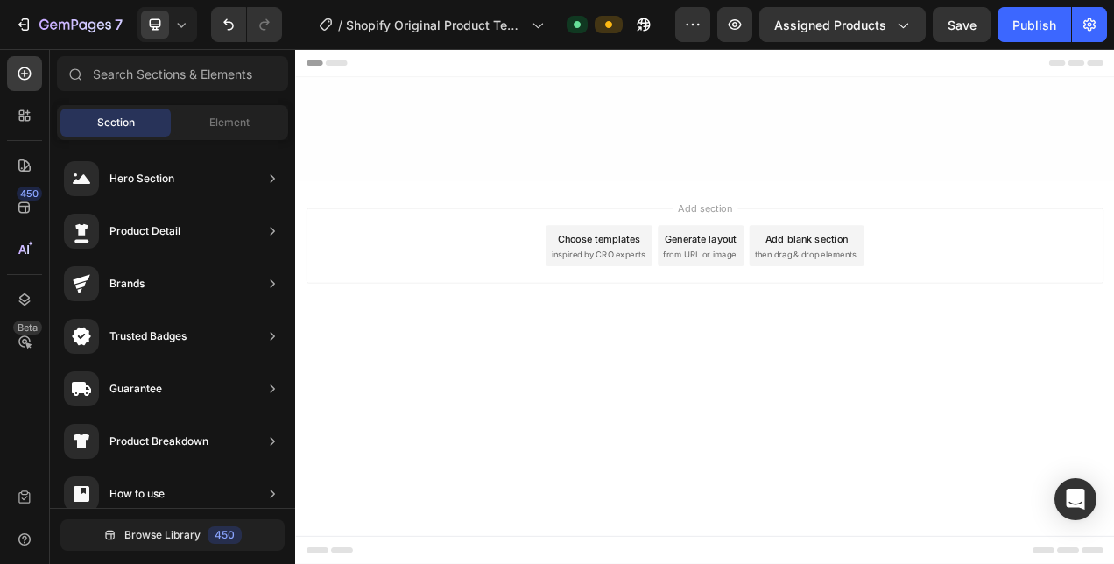
click at [350, 64] on icon at bounding box center [348, 66] width 28 height 7
click at [322, 67] on icon at bounding box center [319, 66] width 21 height 7
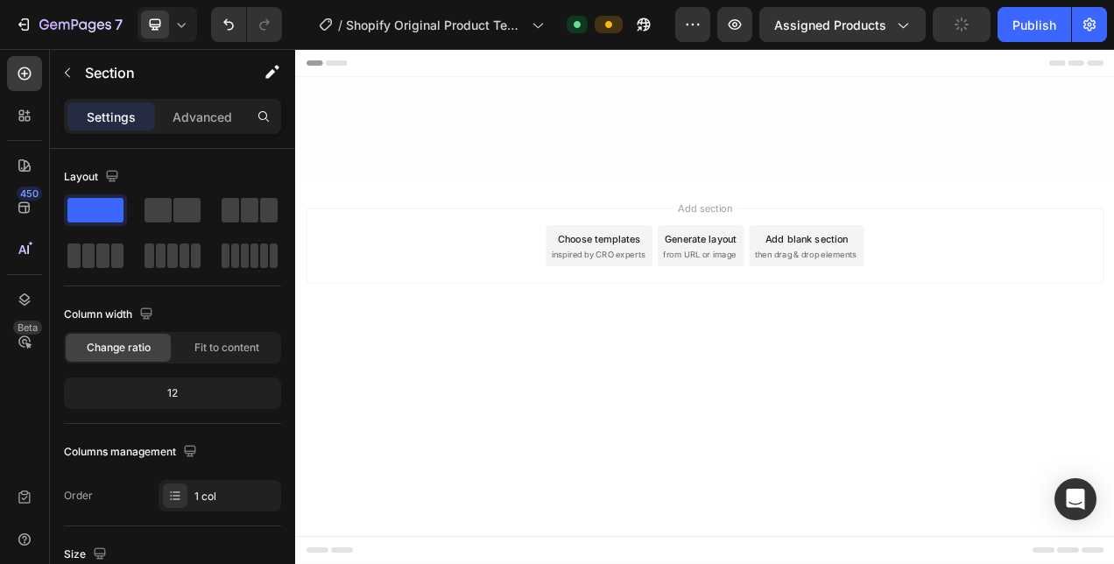
drag, startPoint x: 336, startPoint y: 67, endPoint x: 888, endPoint y: 149, distance: 557.1
click at [888, 149] on div at bounding box center [820, 151] width 1051 height 133
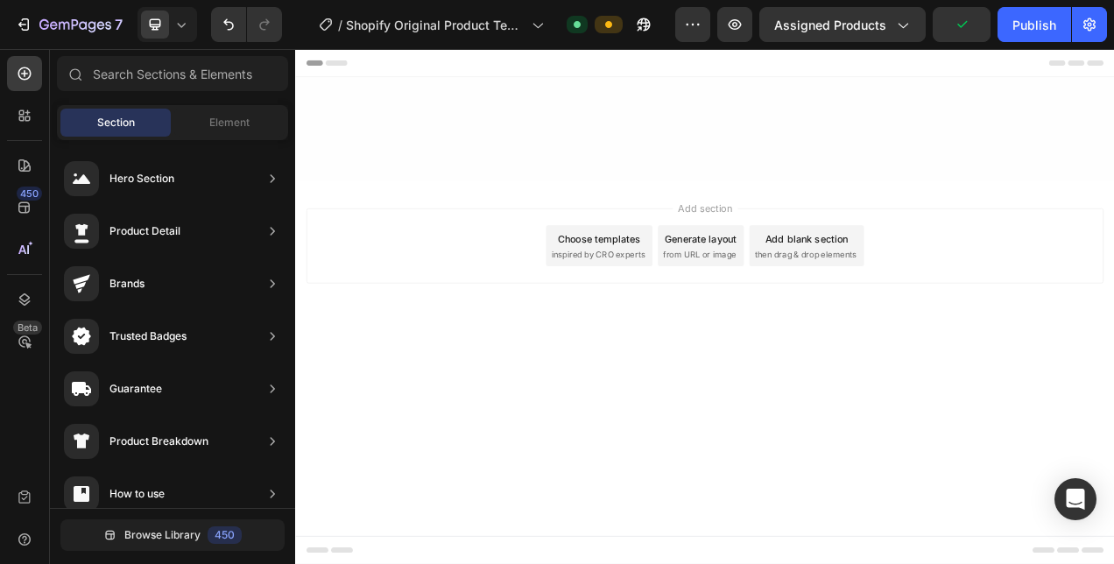
click at [817, 249] on span "Add section" at bounding box center [821, 253] width 83 height 18
click at [108, 113] on div "Section" at bounding box center [115, 123] width 110 height 28
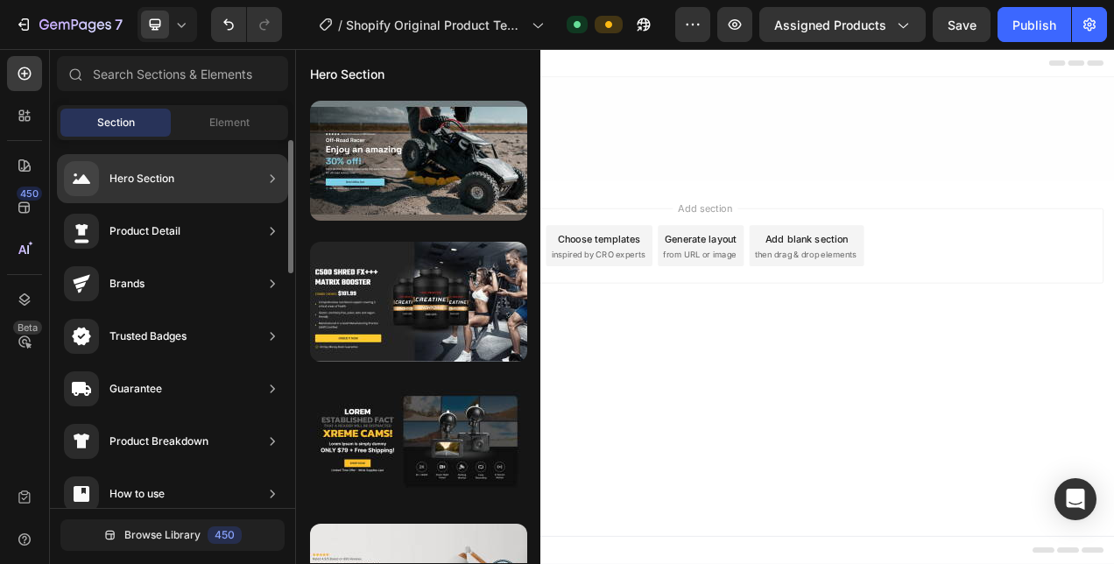
click at [140, 172] on div "Hero Section" at bounding box center [142, 179] width 65 height 18
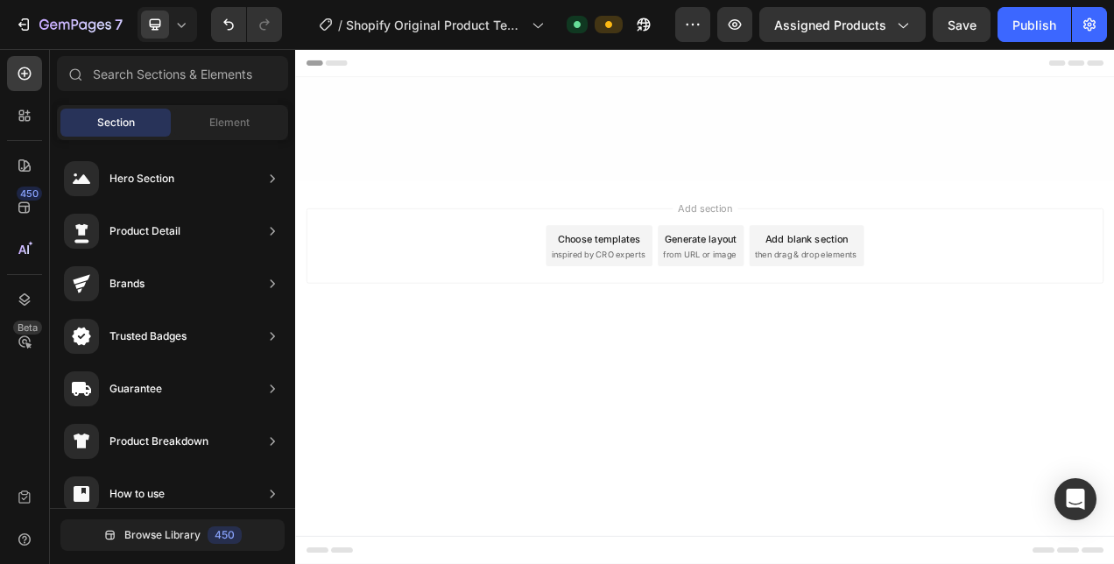
drag, startPoint x: 831, startPoint y: 281, endPoint x: 625, endPoint y: 354, distance: 219.2
drag, startPoint x: 827, startPoint y: 272, endPoint x: 614, endPoint y: 360, distance: 230.2
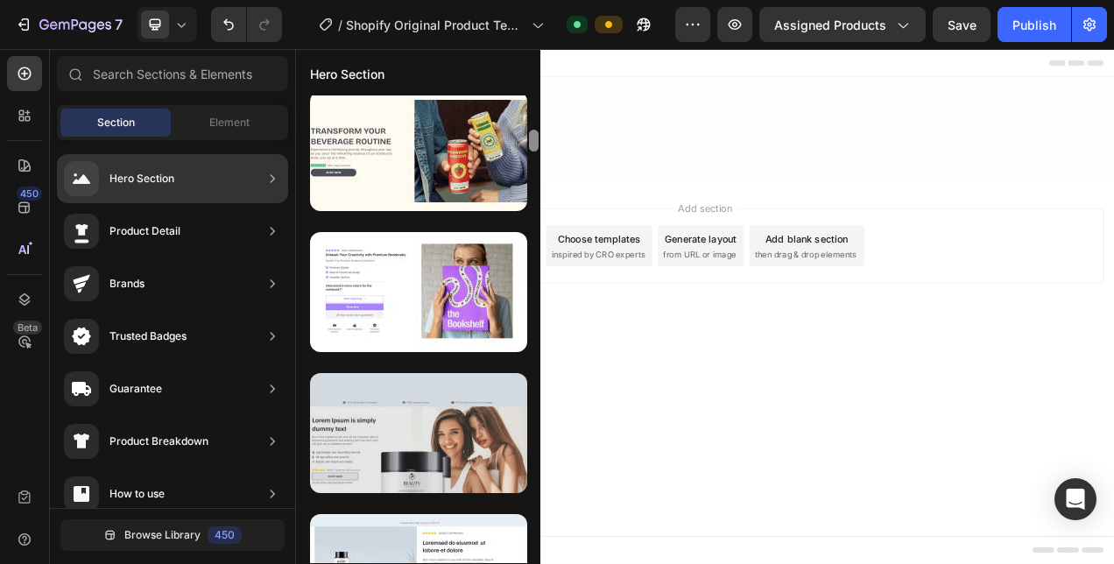
scroll to position [711, 0]
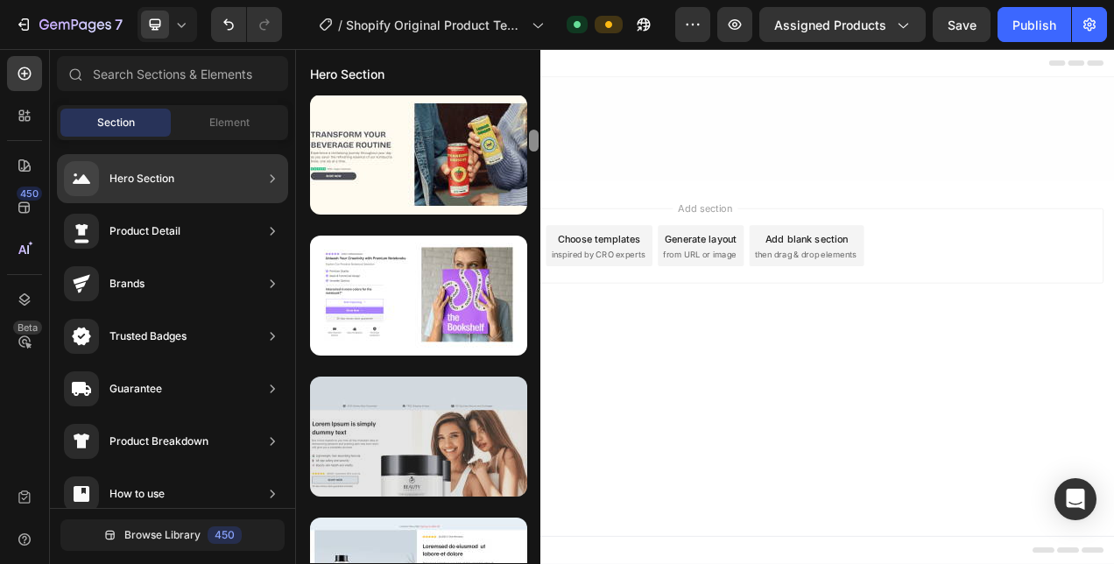
click at [426, 462] on div at bounding box center [418, 437] width 217 height 120
click at [408, 449] on div at bounding box center [418, 437] width 217 height 120
click at [480, 446] on div at bounding box center [418, 437] width 217 height 120
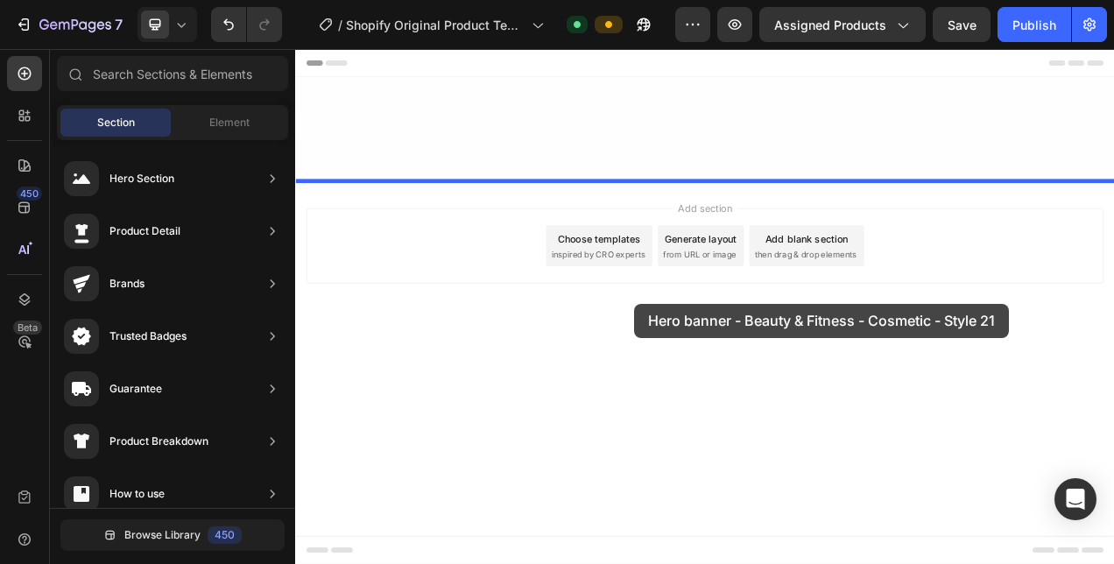
drag, startPoint x: 691, startPoint y: 505, endPoint x: 731, endPoint y: 376, distance: 134.7
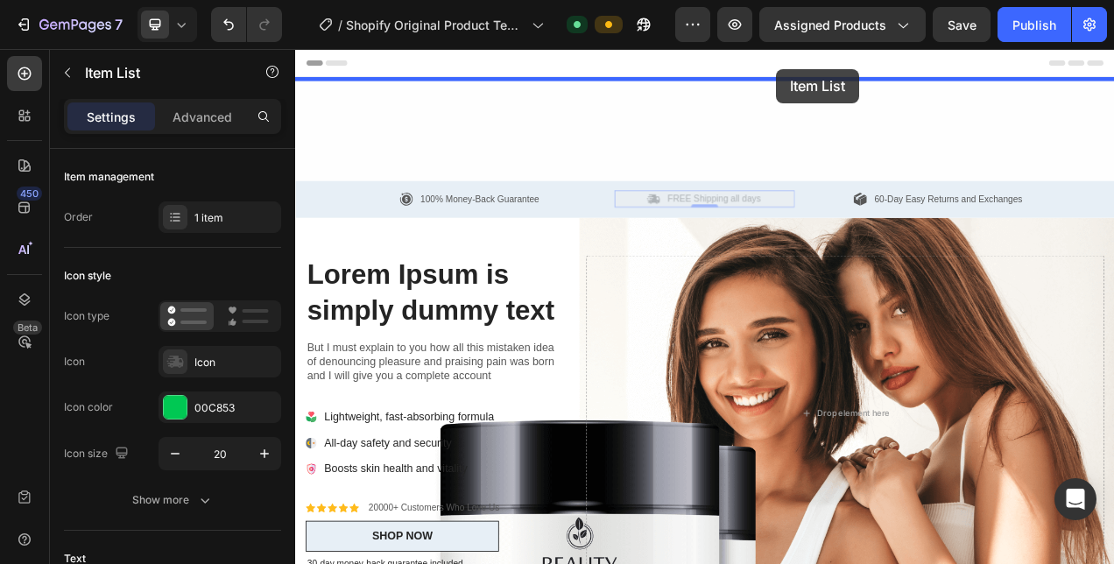
drag, startPoint x: 924, startPoint y: 242, endPoint x: 912, endPoint y: 72, distance: 170.4
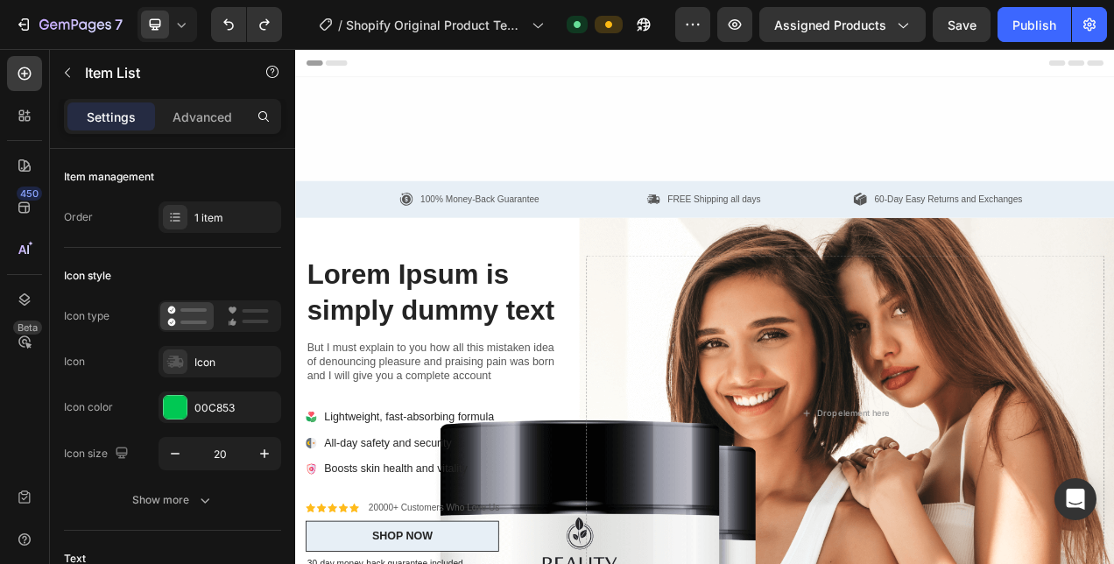
click at [322, 207] on div at bounding box center [820, 151] width 1051 height 133
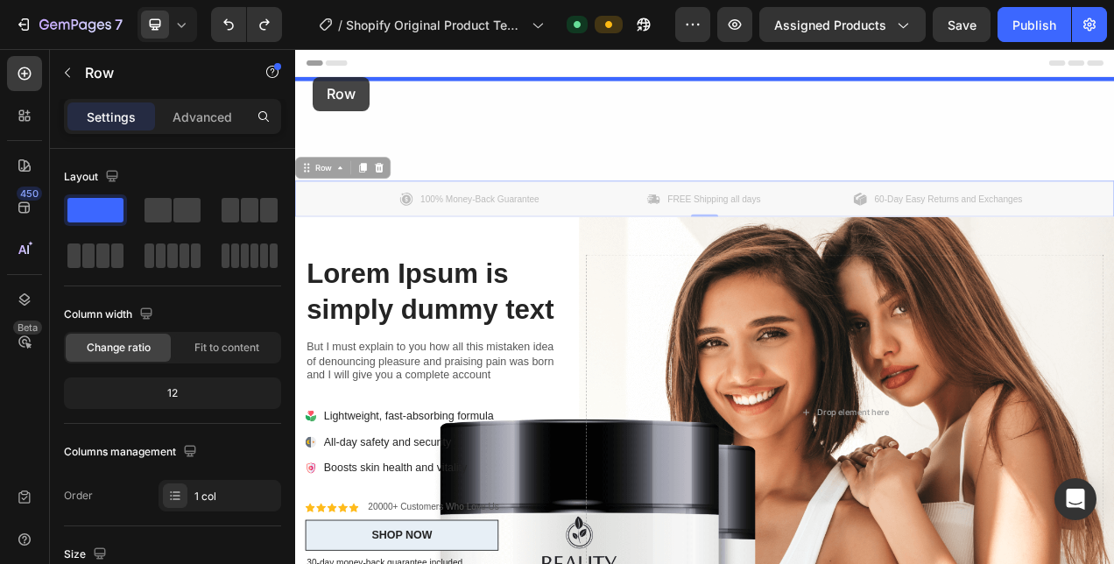
drag, startPoint x: 315, startPoint y: 212, endPoint x: 318, endPoint y: 85, distance: 127.1
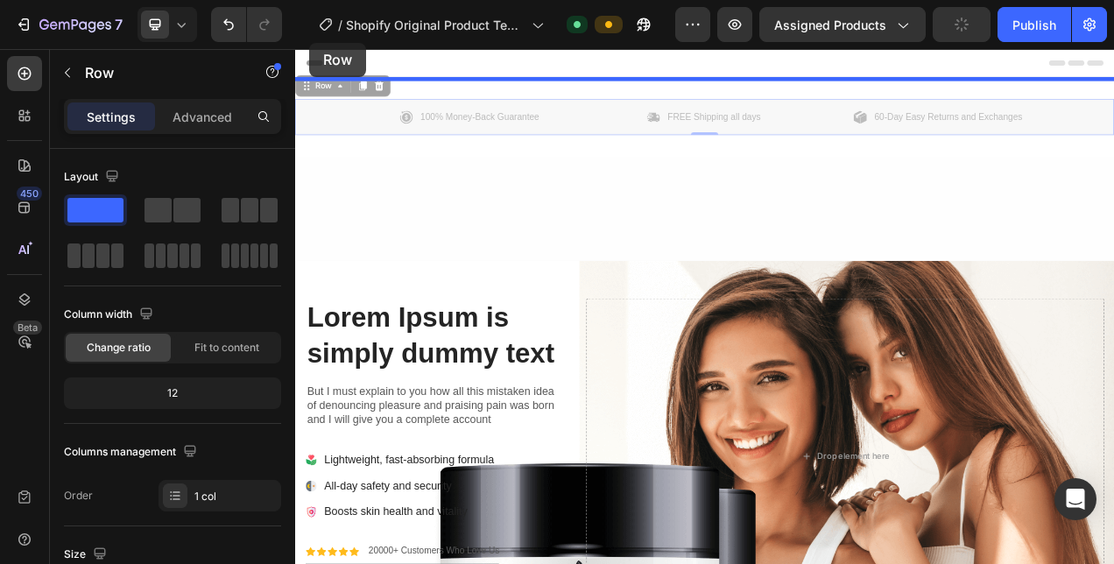
drag, startPoint x: 311, startPoint y: 99, endPoint x: 605, endPoint y: 92, distance: 293.6
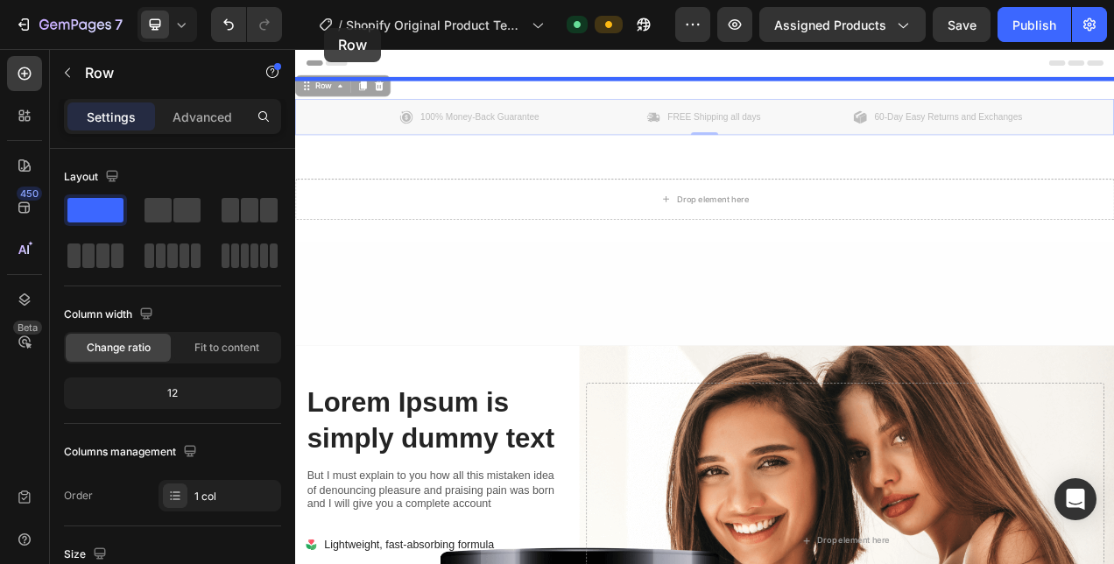
drag, startPoint x: 302, startPoint y: 104, endPoint x: 618, endPoint y: 79, distance: 316.4
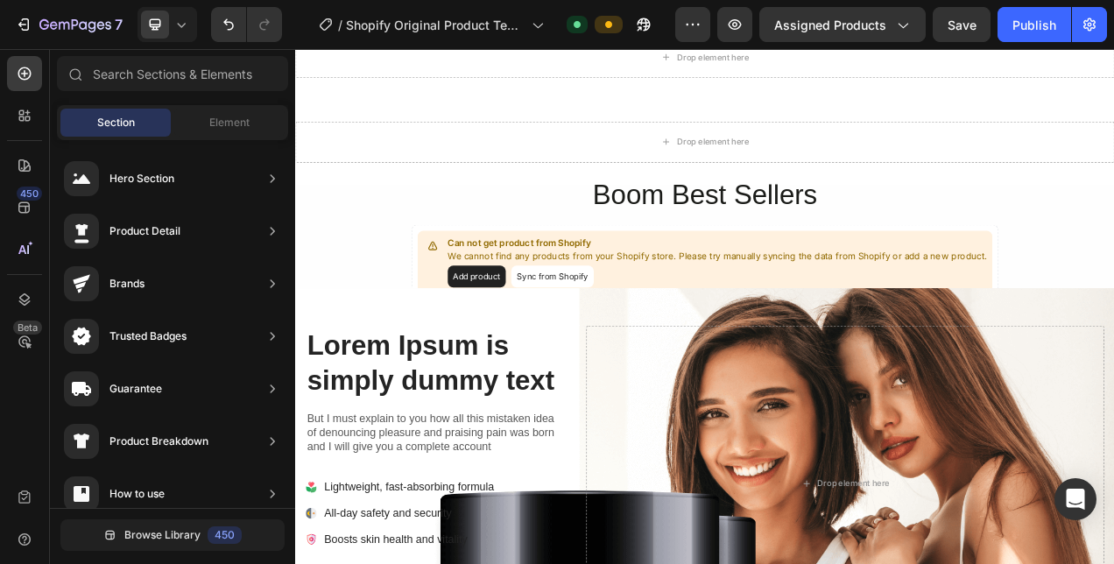
scroll to position [211, 0]
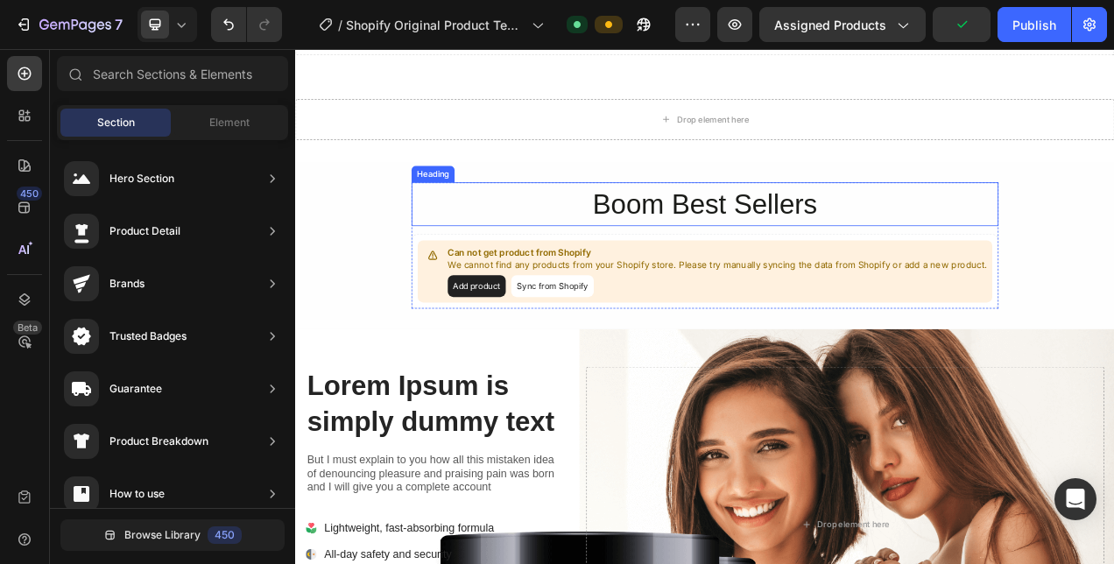
click at [849, 248] on h2 "Boom Best Sellers" at bounding box center [820, 248] width 753 height 56
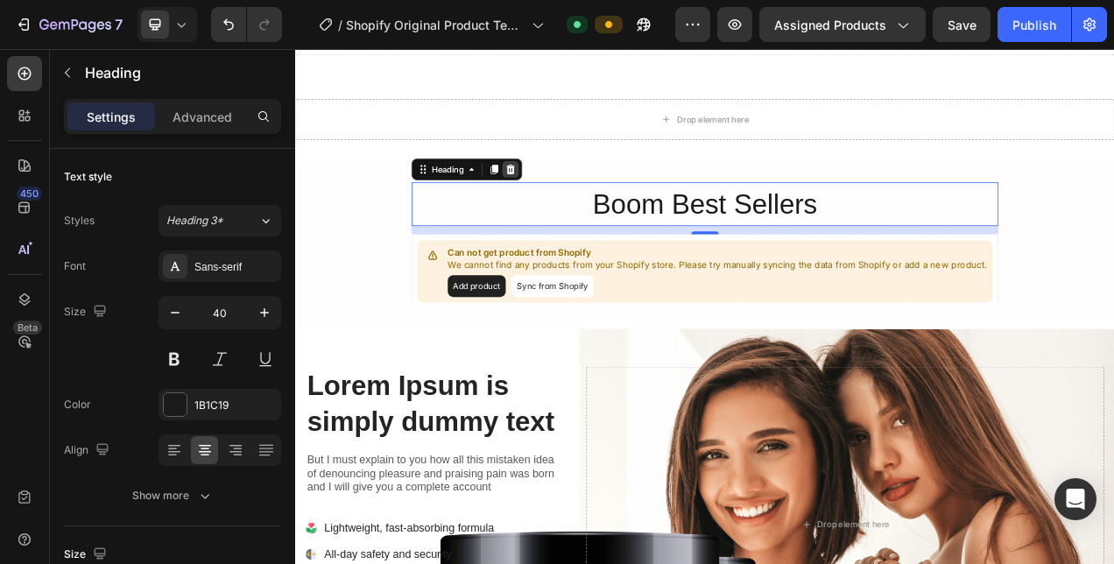
click at [570, 202] on icon at bounding box center [571, 203] width 14 height 14
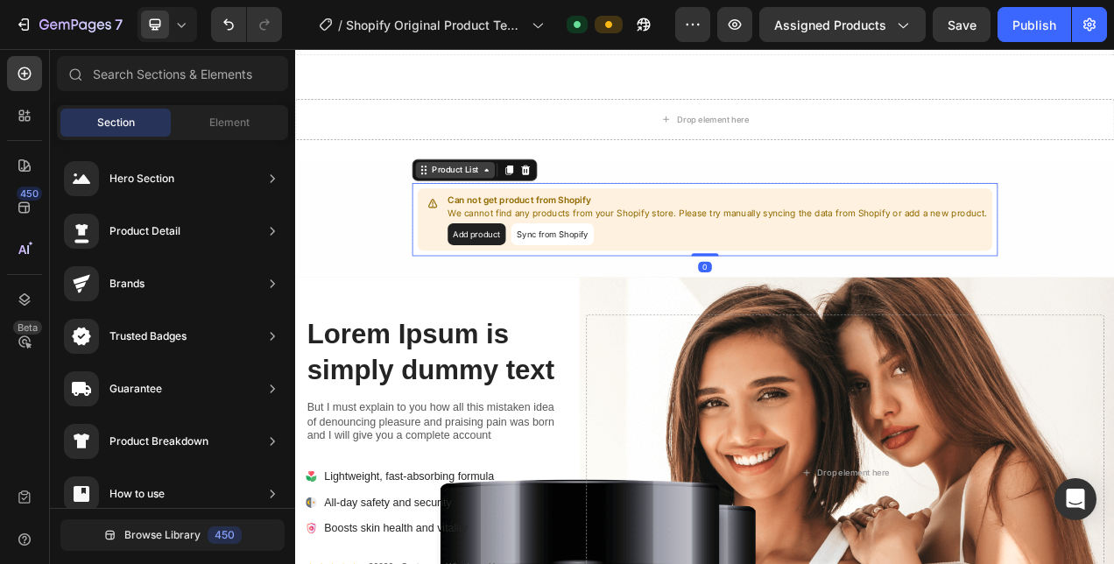
click at [481, 205] on div "Product List" at bounding box center [500, 204] width 67 height 16
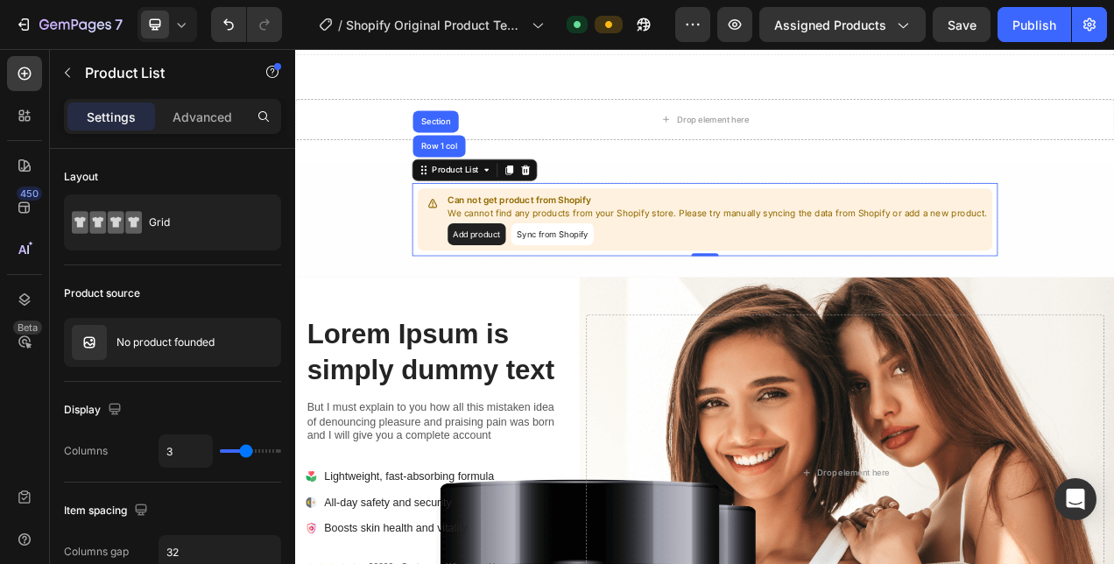
click at [601, 202] on div "Product List Row 1 col Section" at bounding box center [525, 204] width 160 height 28
click at [585, 204] on icon at bounding box center [590, 204] width 11 height 12
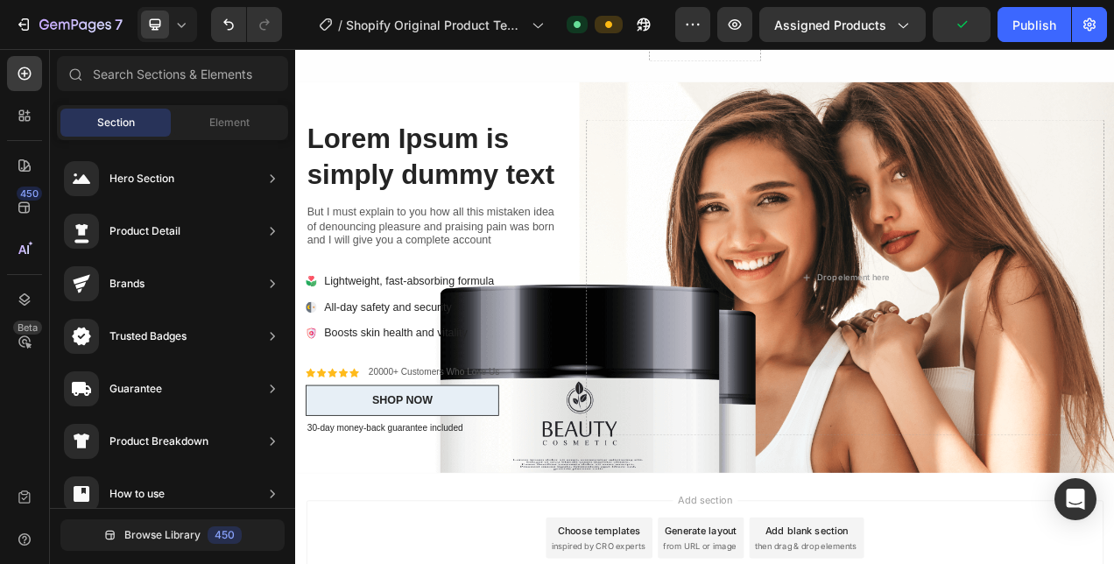
scroll to position [389, 0]
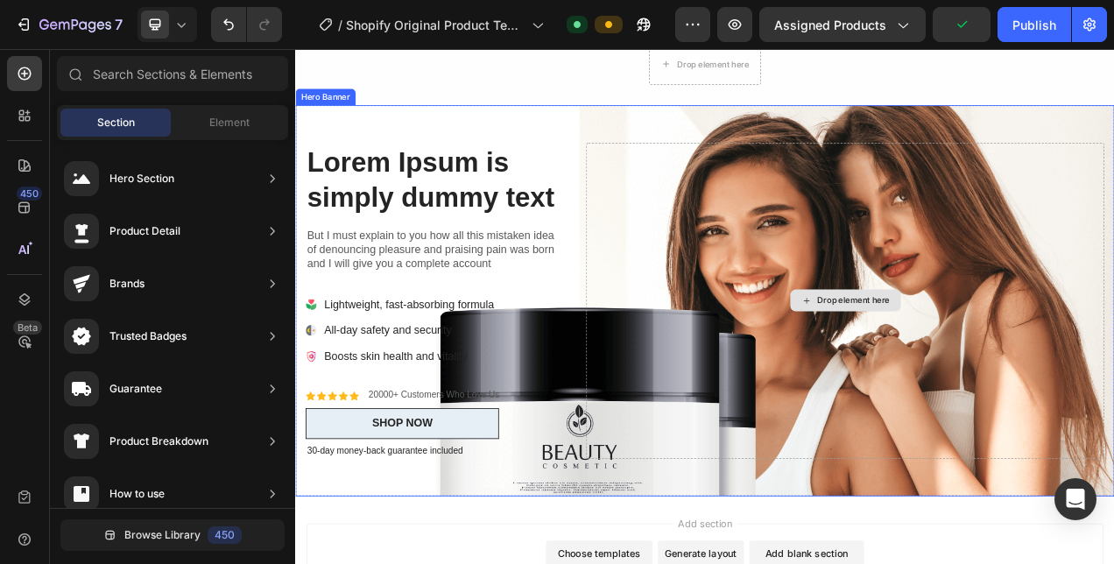
click at [702, 471] on div "Drop element here" at bounding box center [1000, 372] width 665 height 406
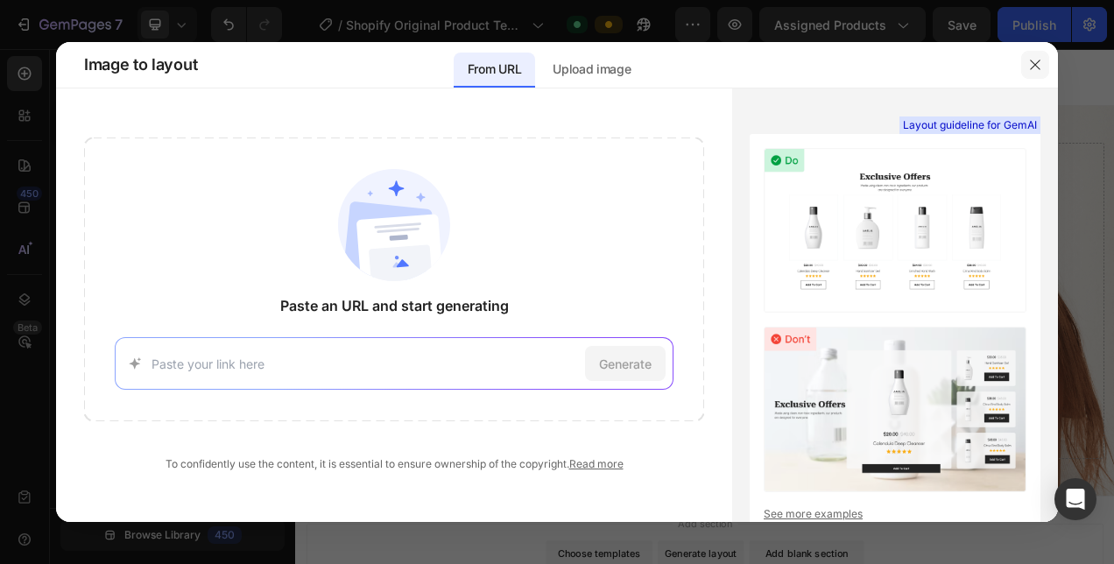
click at [1032, 56] on button "button" at bounding box center [1036, 65] width 28 height 28
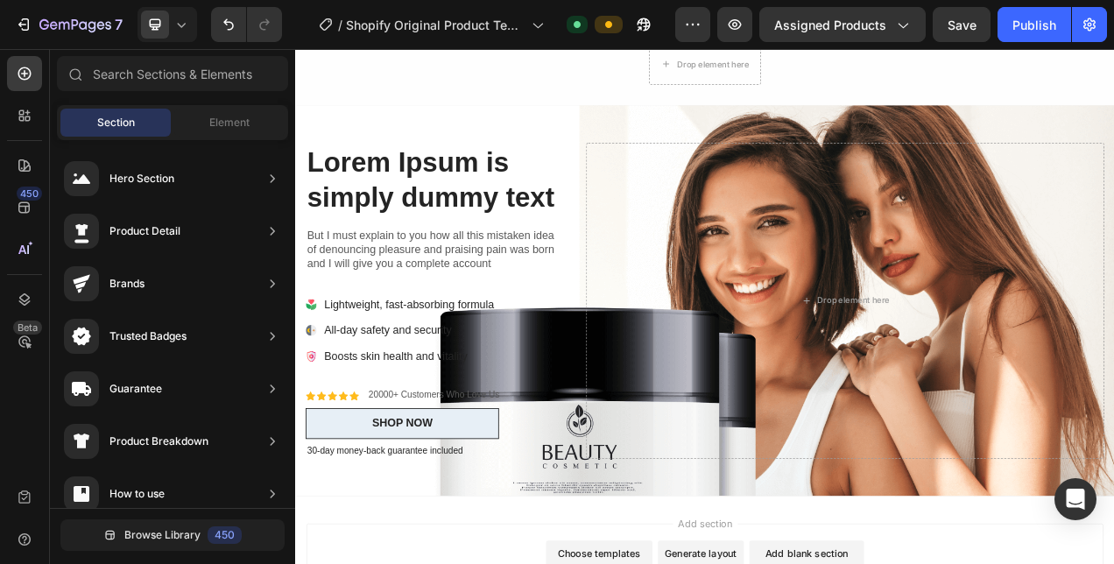
scroll to position [0, 0]
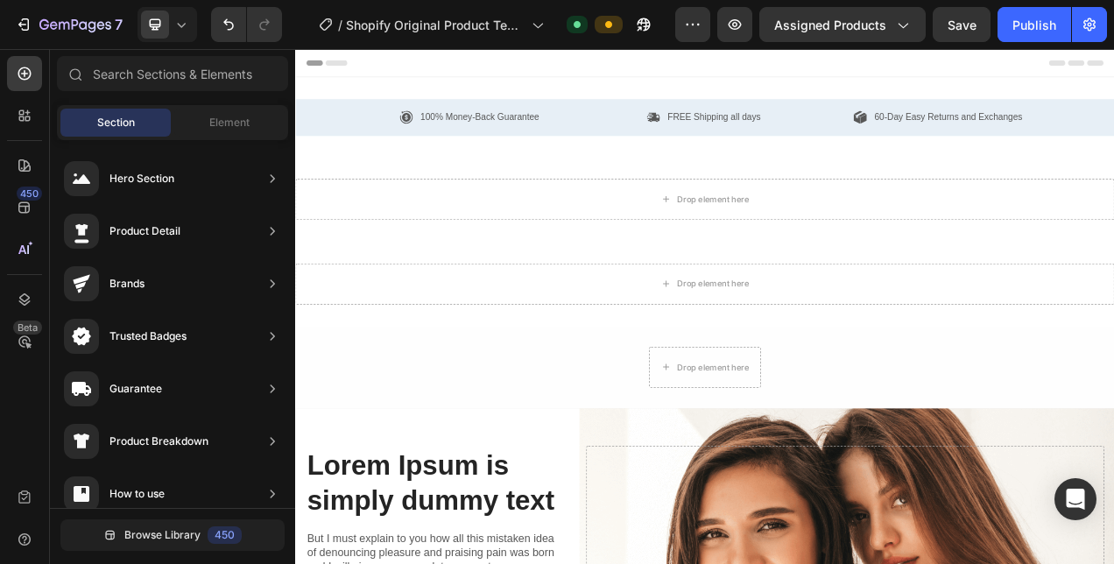
drag, startPoint x: 1344, startPoint y: 294, endPoint x: 1406, endPoint y: 68, distance: 234.4
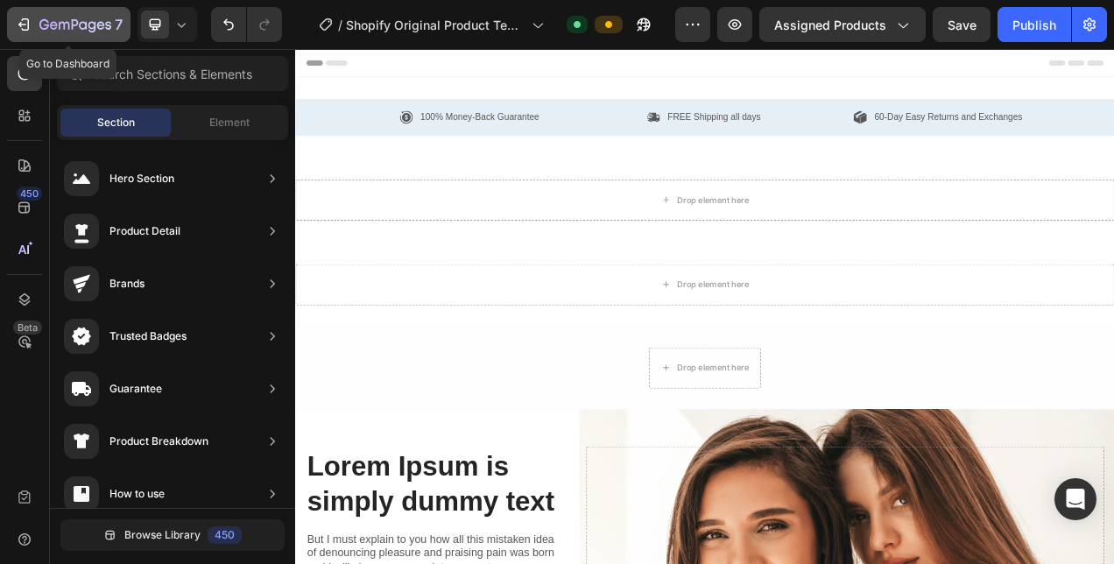
click at [23, 23] on icon "button" at bounding box center [24, 25] width 18 height 18
